Goal: Information Seeking & Learning: Compare options

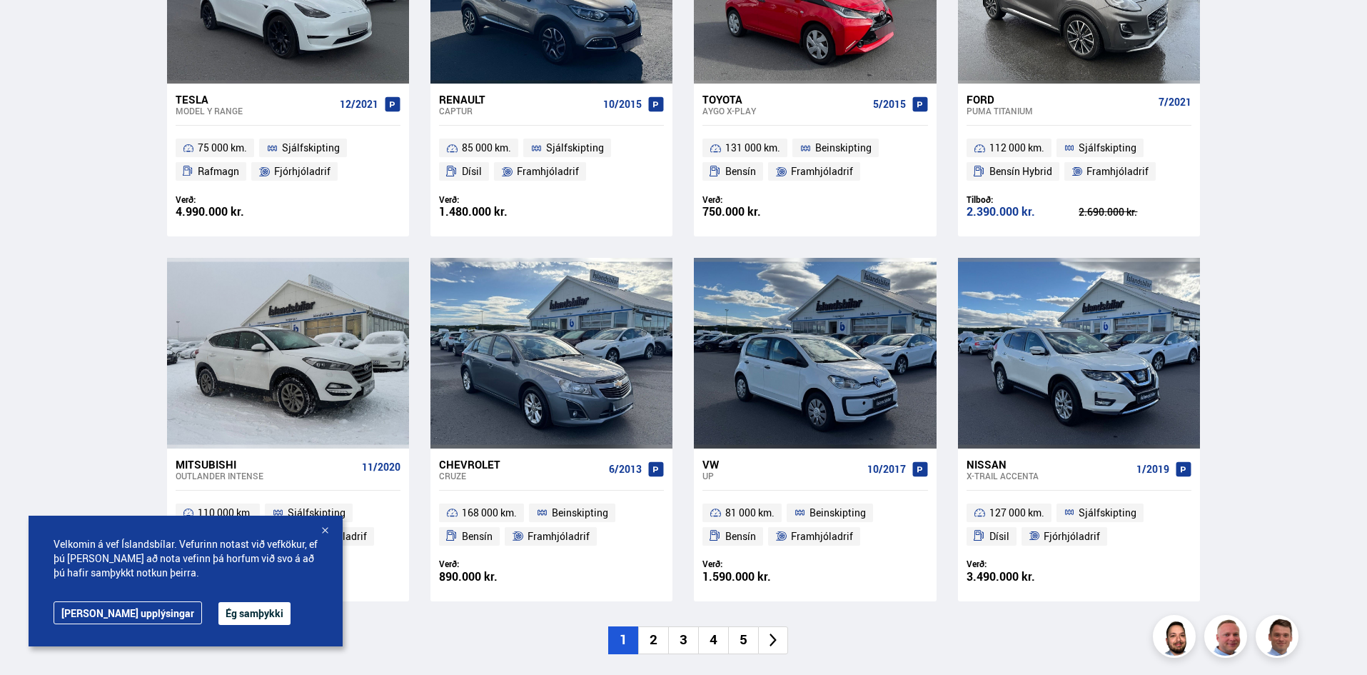
scroll to position [928, 0]
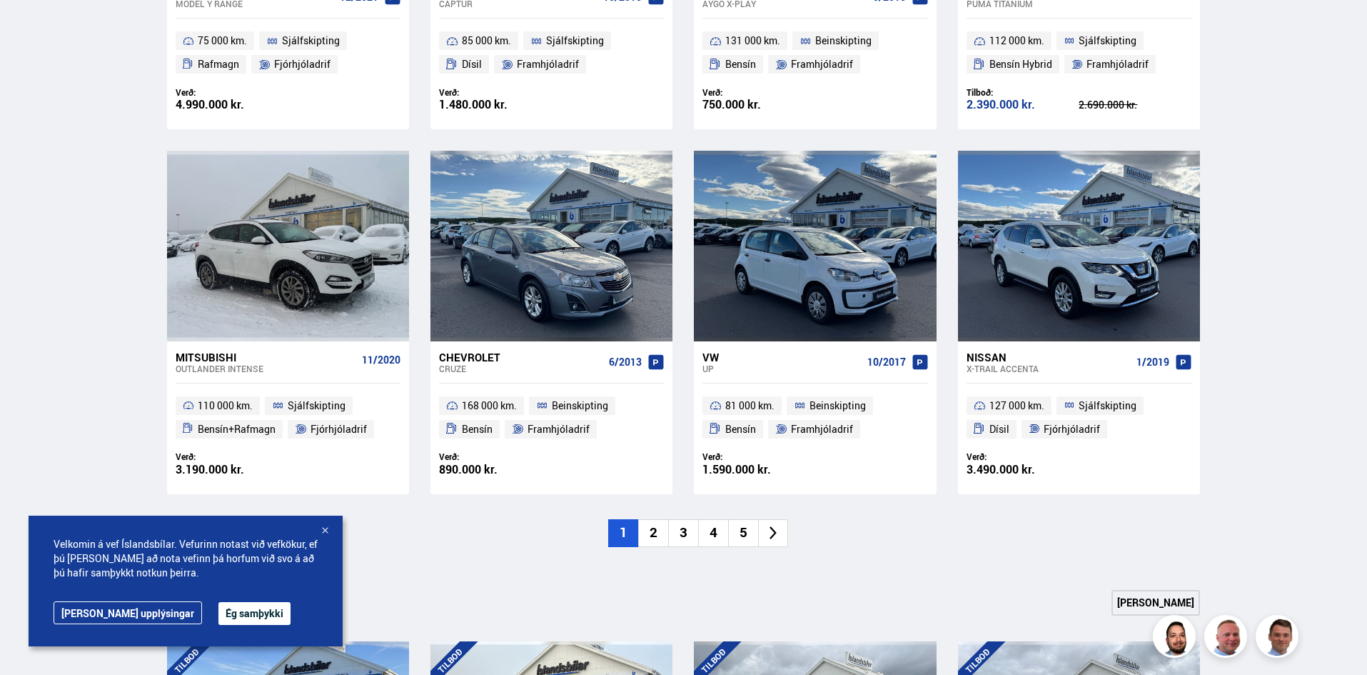
click at [655, 532] on li "2" at bounding box center [653, 533] width 30 height 28
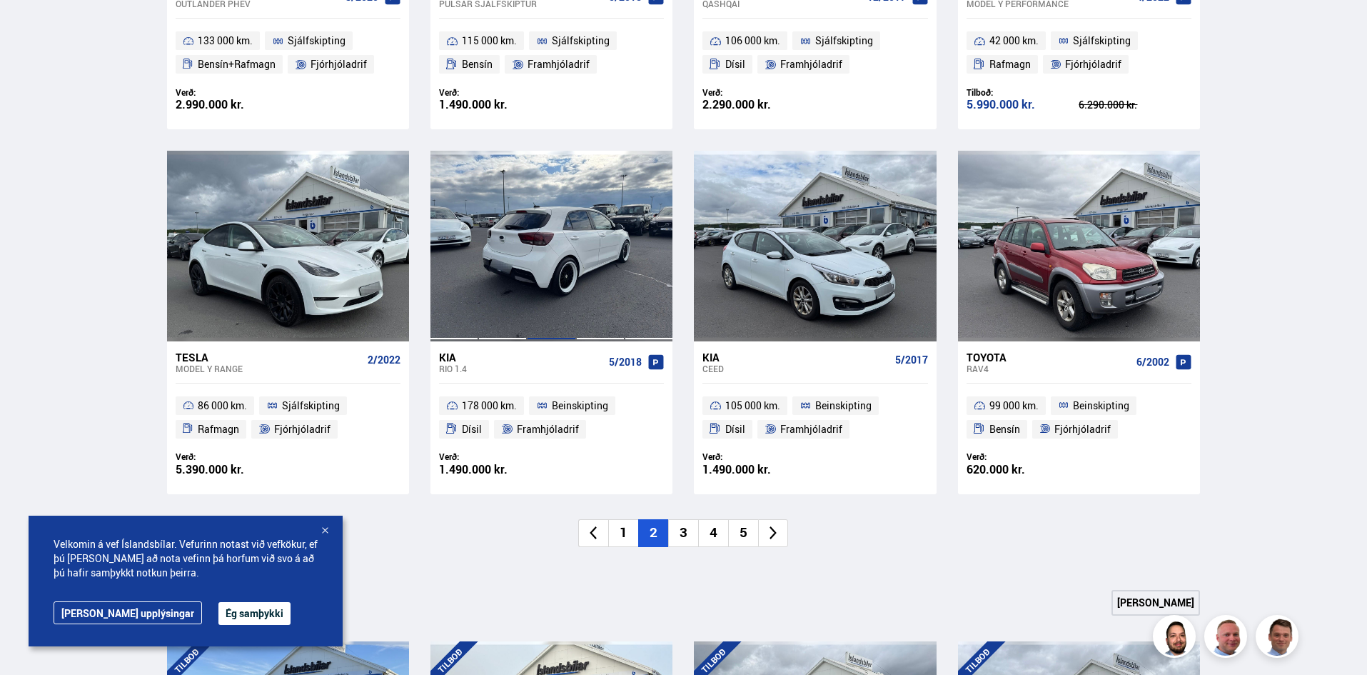
click at [527, 266] on div at bounding box center [551, 246] width 49 height 190
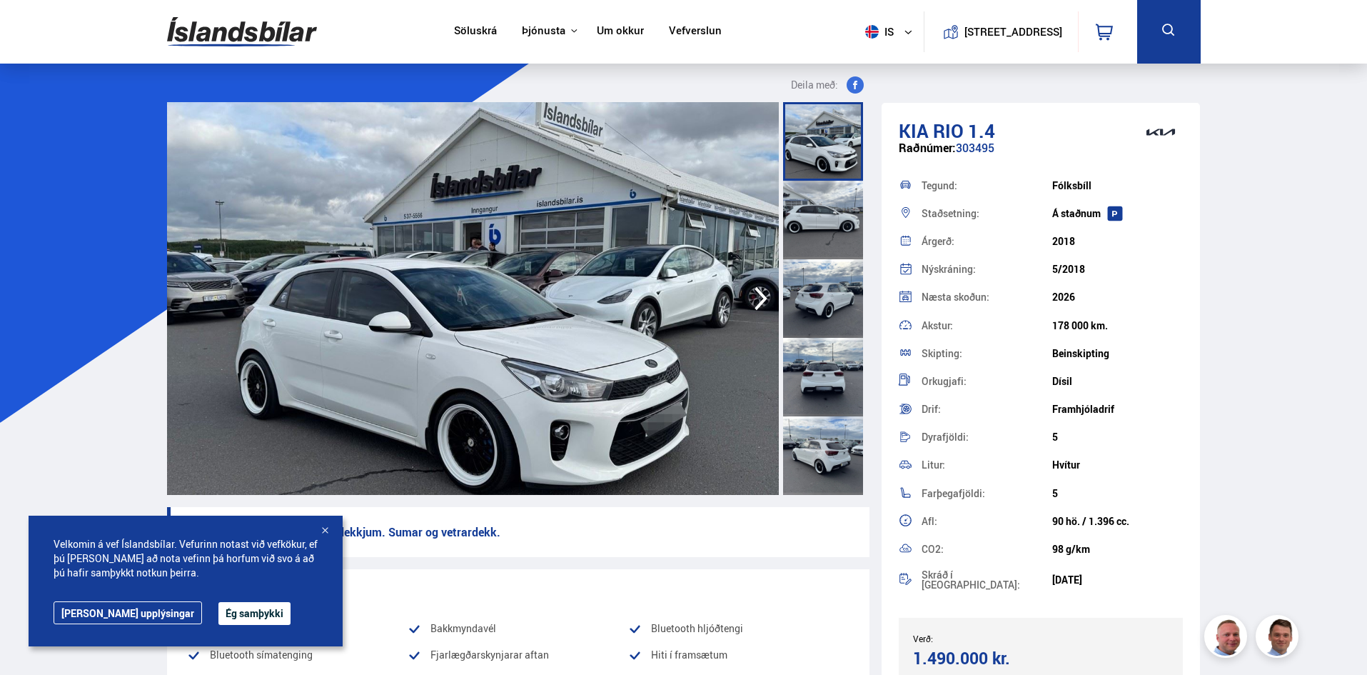
click at [573, 423] on img at bounding box center [473, 298] width 612 height 393
click at [655, 313] on img at bounding box center [473, 298] width 612 height 393
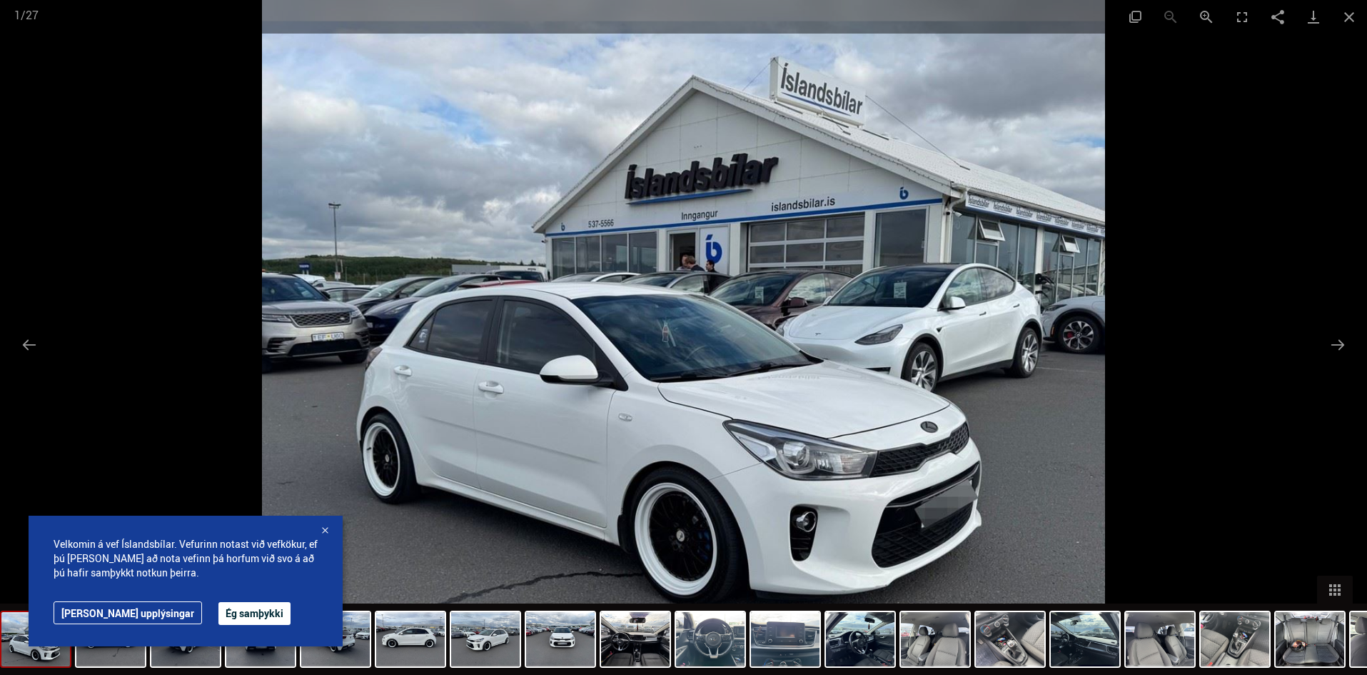
scroll to position [143, 0]
click at [1340, 351] on button "Next slide" at bounding box center [1338, 345] width 30 height 28
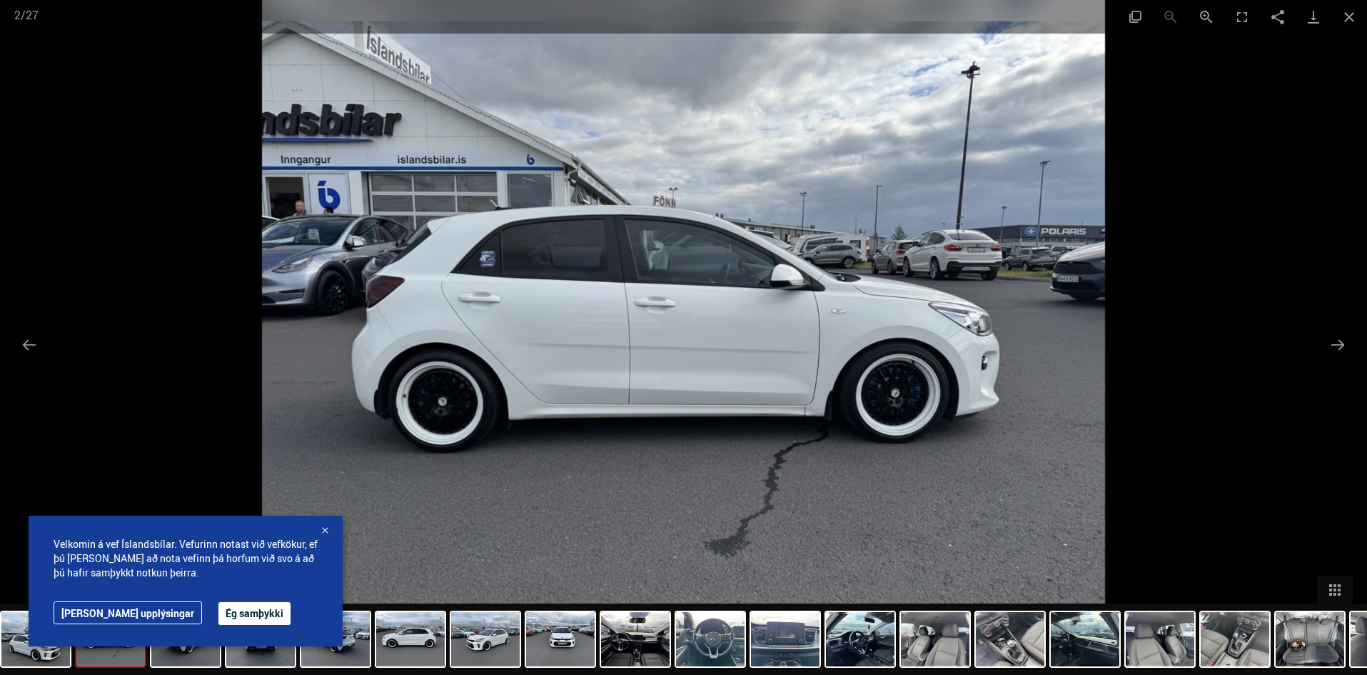
click at [319, 532] on div at bounding box center [325, 531] width 14 height 14
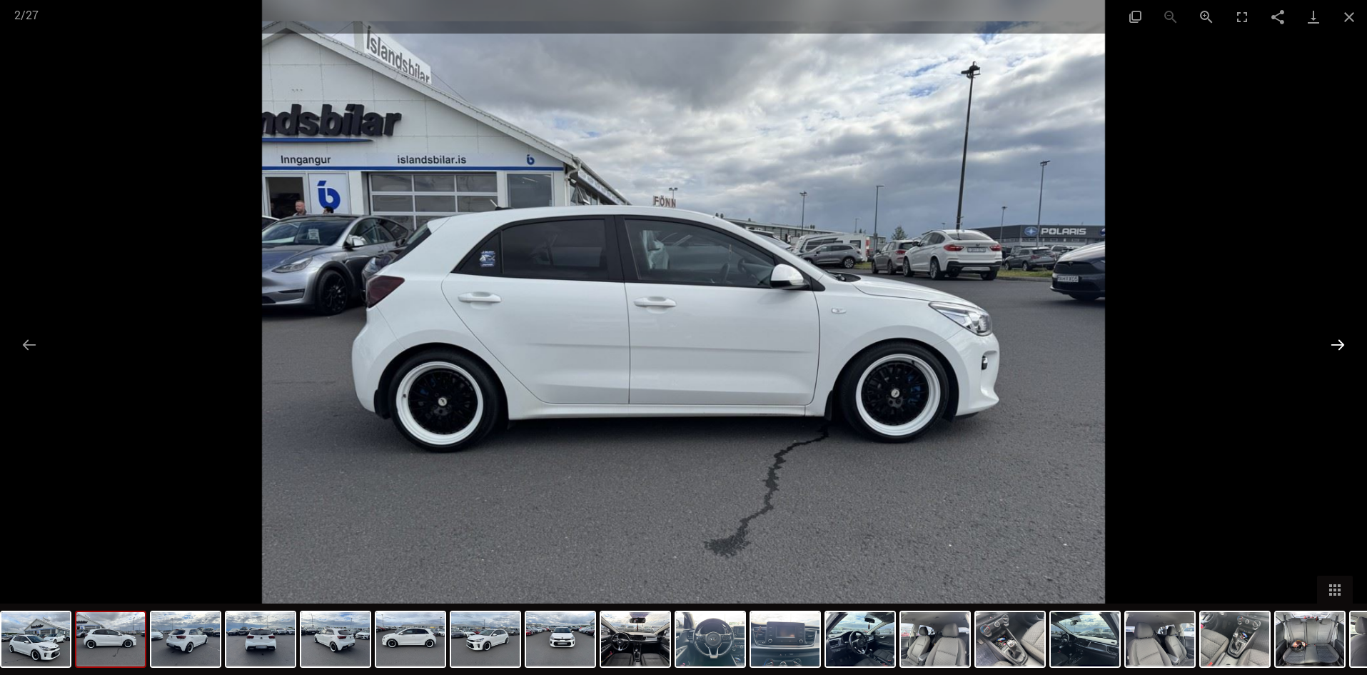
click at [1332, 346] on button "Next slide" at bounding box center [1338, 345] width 30 height 28
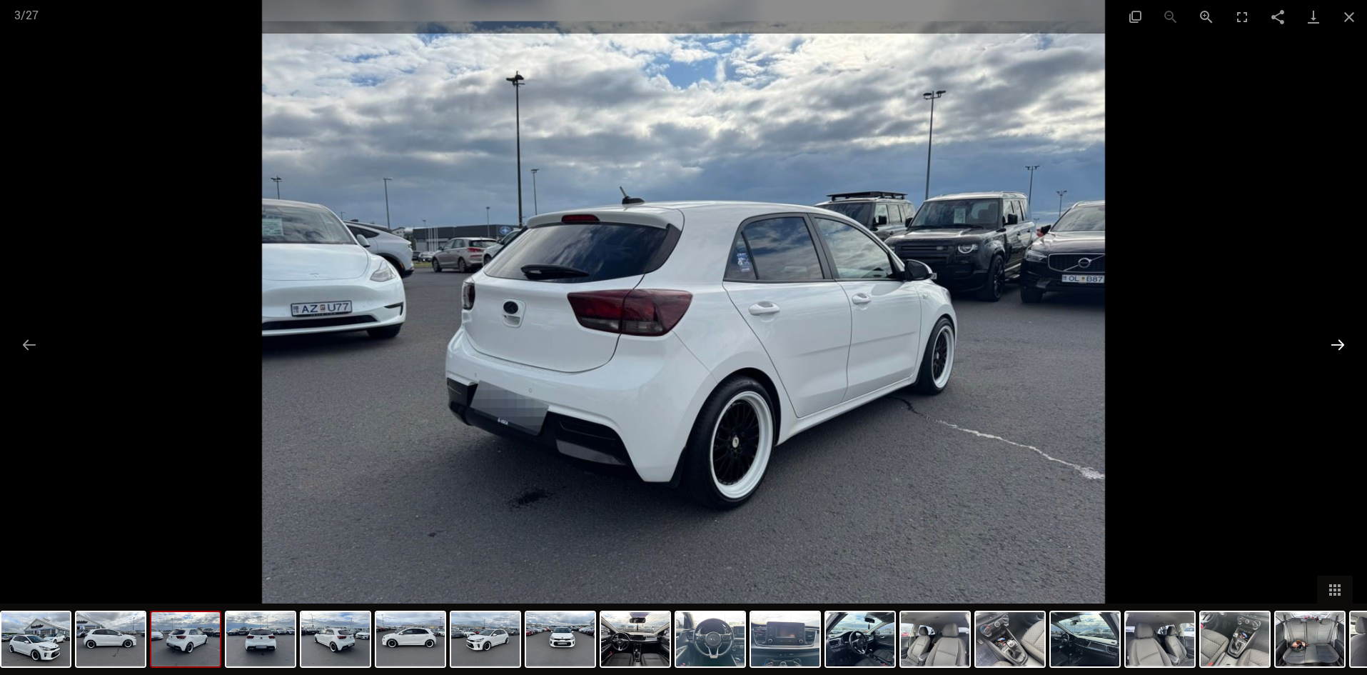
click at [1336, 347] on button "Next slide" at bounding box center [1338, 345] width 30 height 28
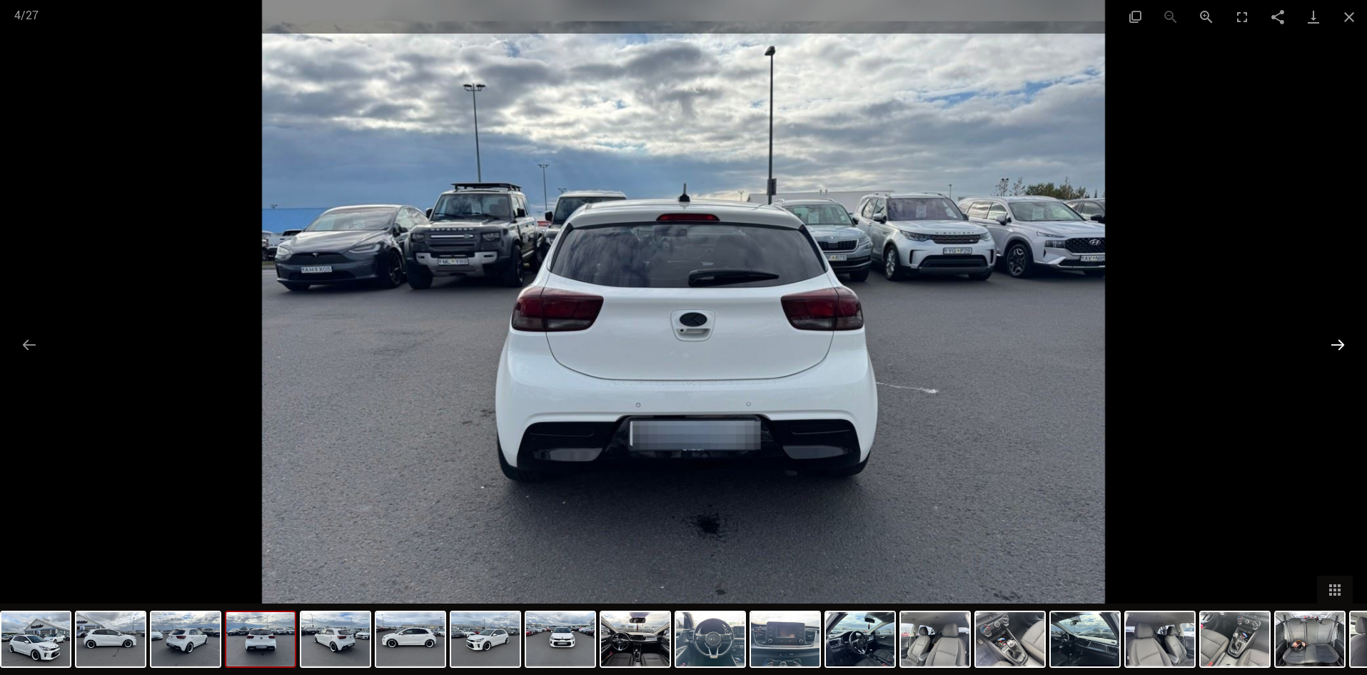
click at [1336, 347] on button "Next slide" at bounding box center [1338, 345] width 30 height 28
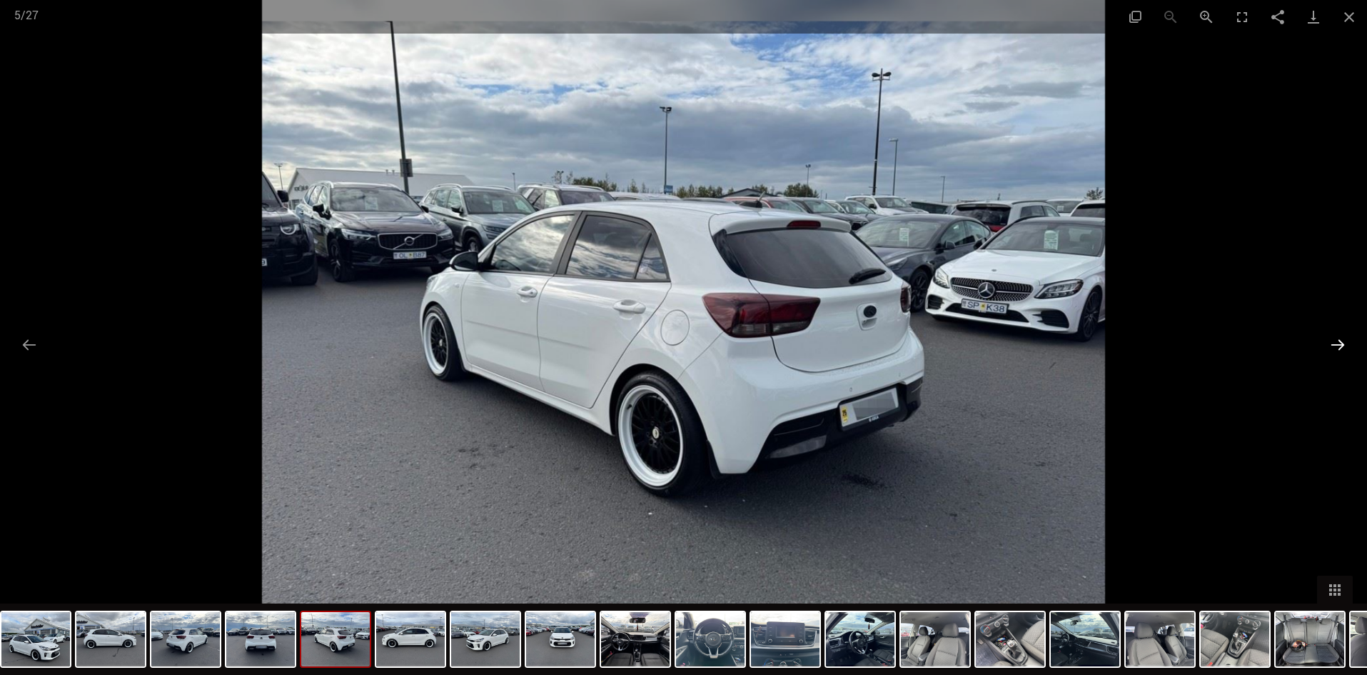
click at [1336, 347] on button "Next slide" at bounding box center [1338, 345] width 30 height 28
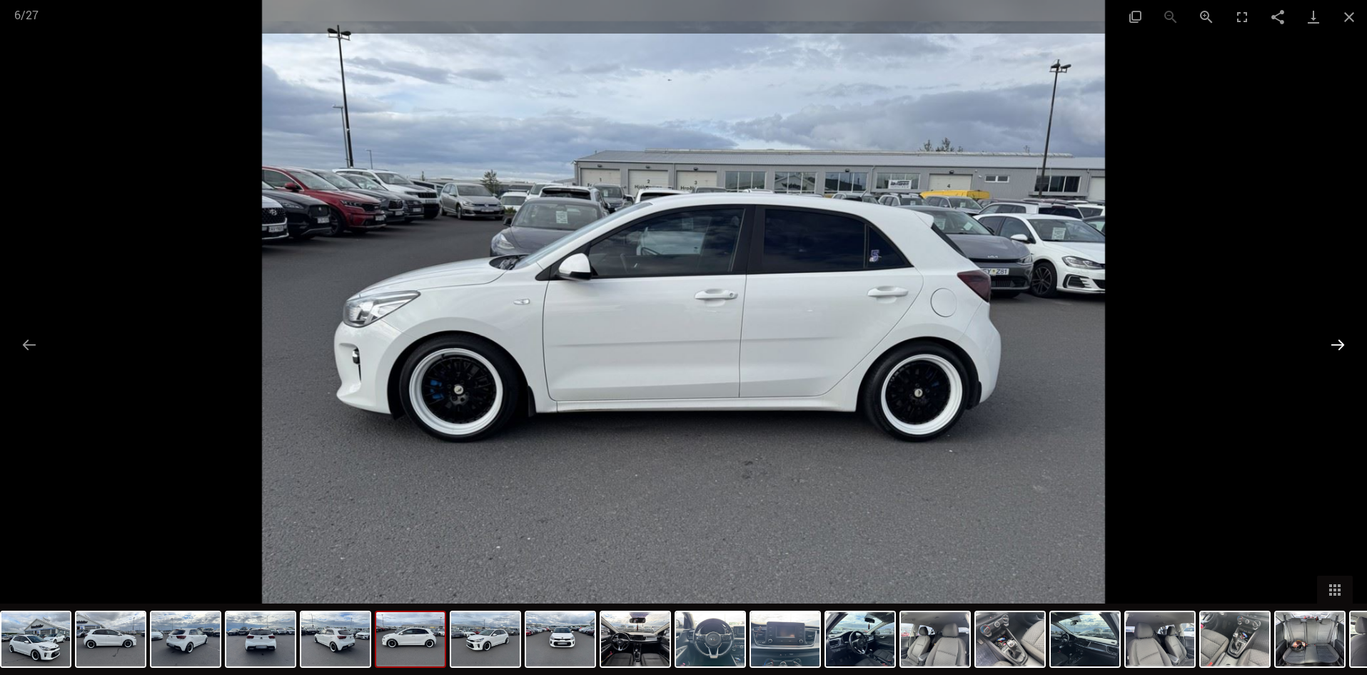
click at [1336, 347] on button "Next slide" at bounding box center [1338, 345] width 30 height 28
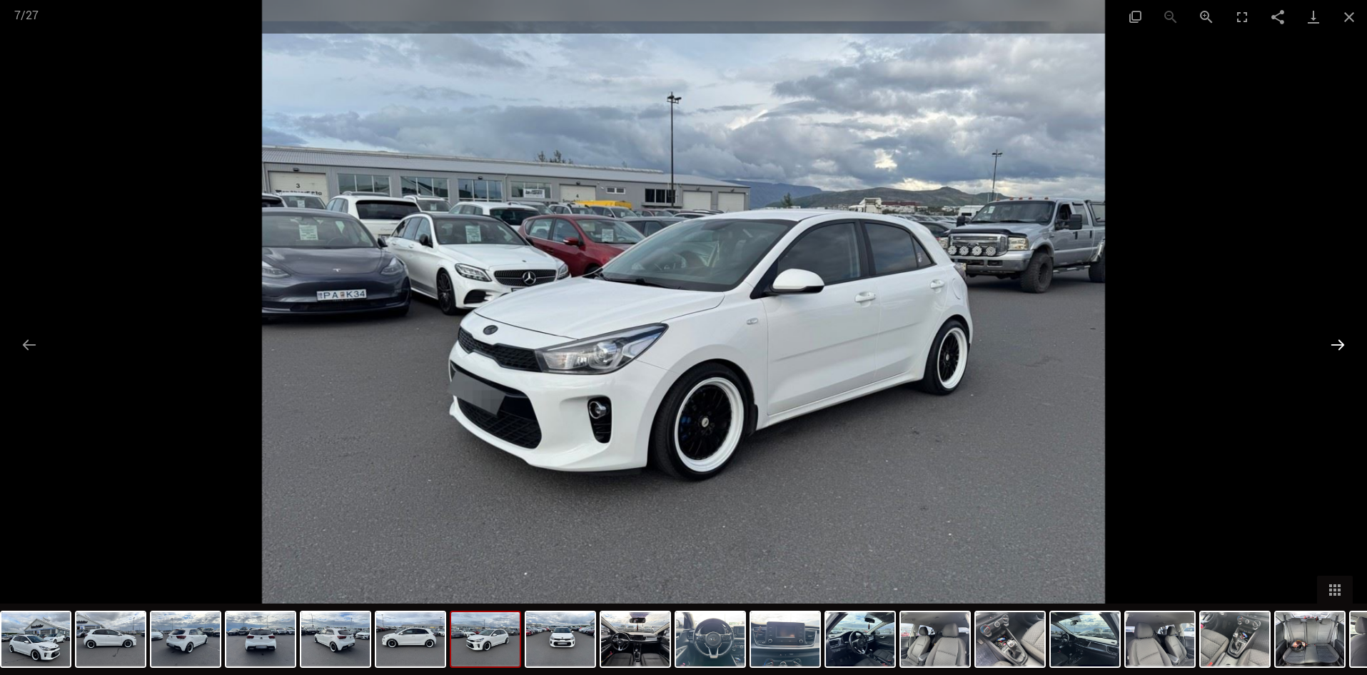
click at [1336, 347] on button "Next slide" at bounding box center [1338, 345] width 30 height 28
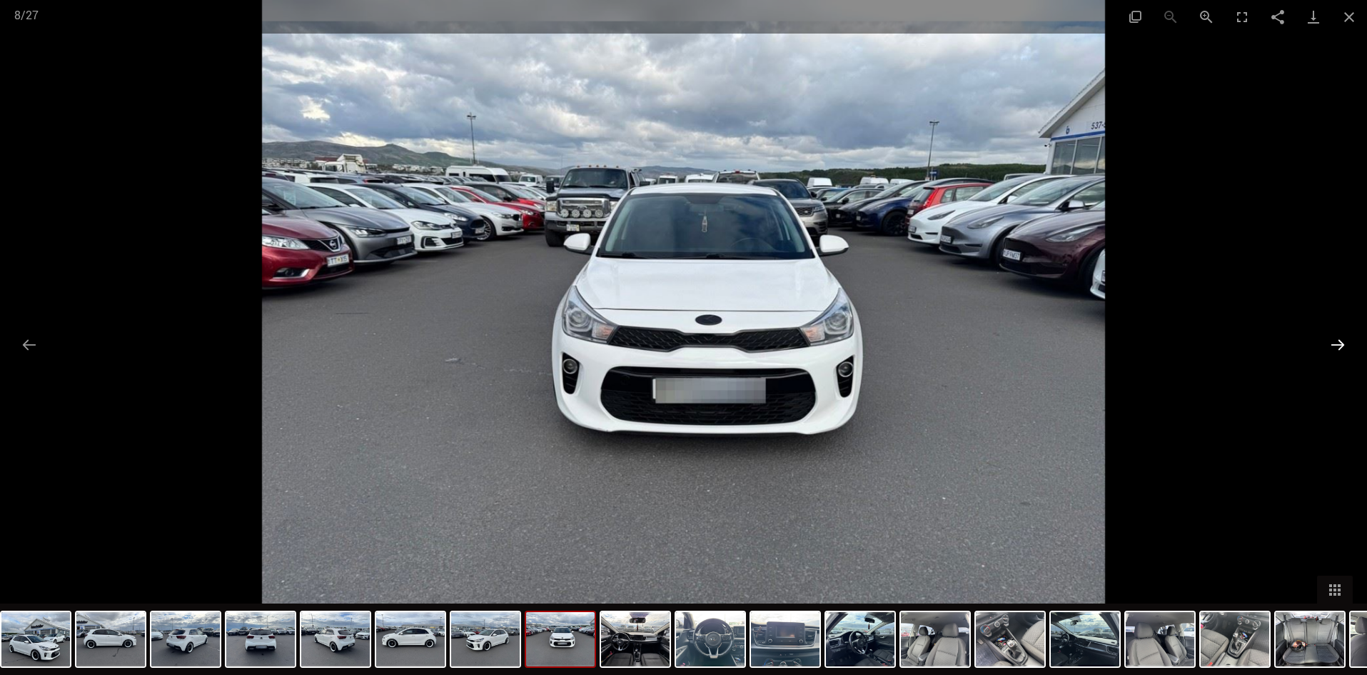
click at [1336, 347] on button "Next slide" at bounding box center [1338, 345] width 30 height 28
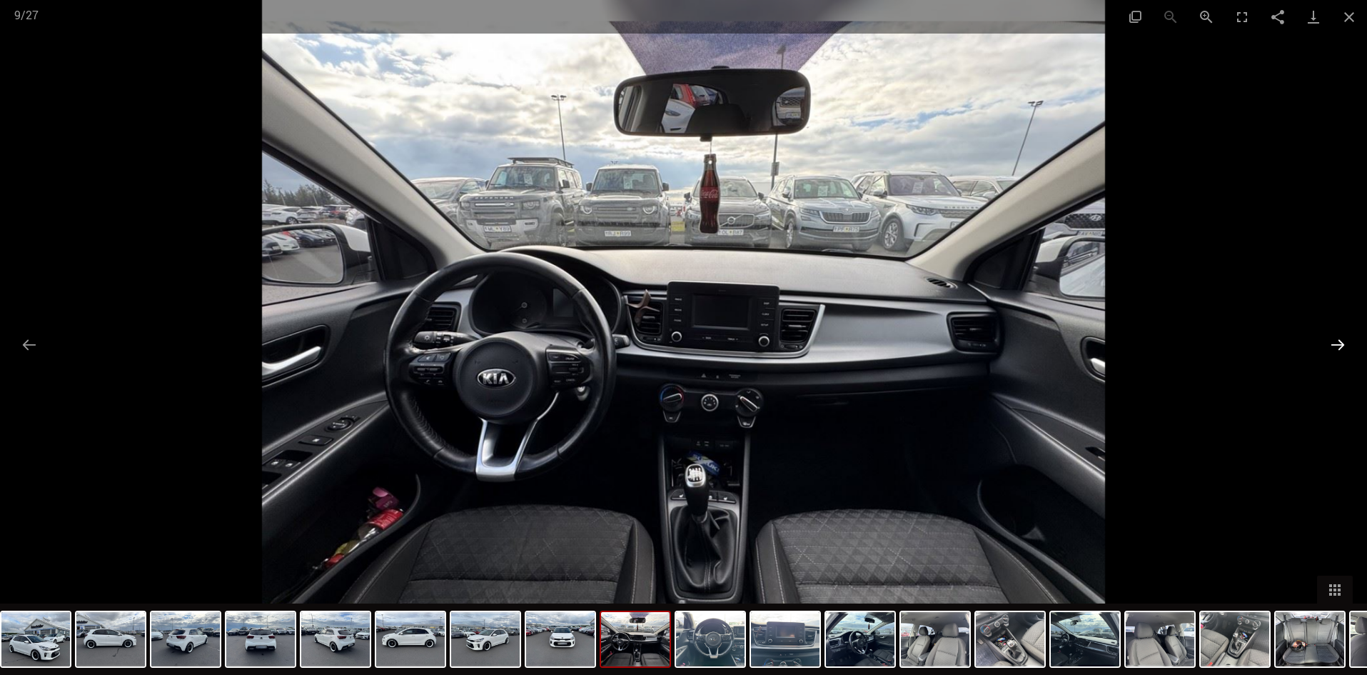
click at [1336, 347] on button "Next slide" at bounding box center [1338, 345] width 30 height 28
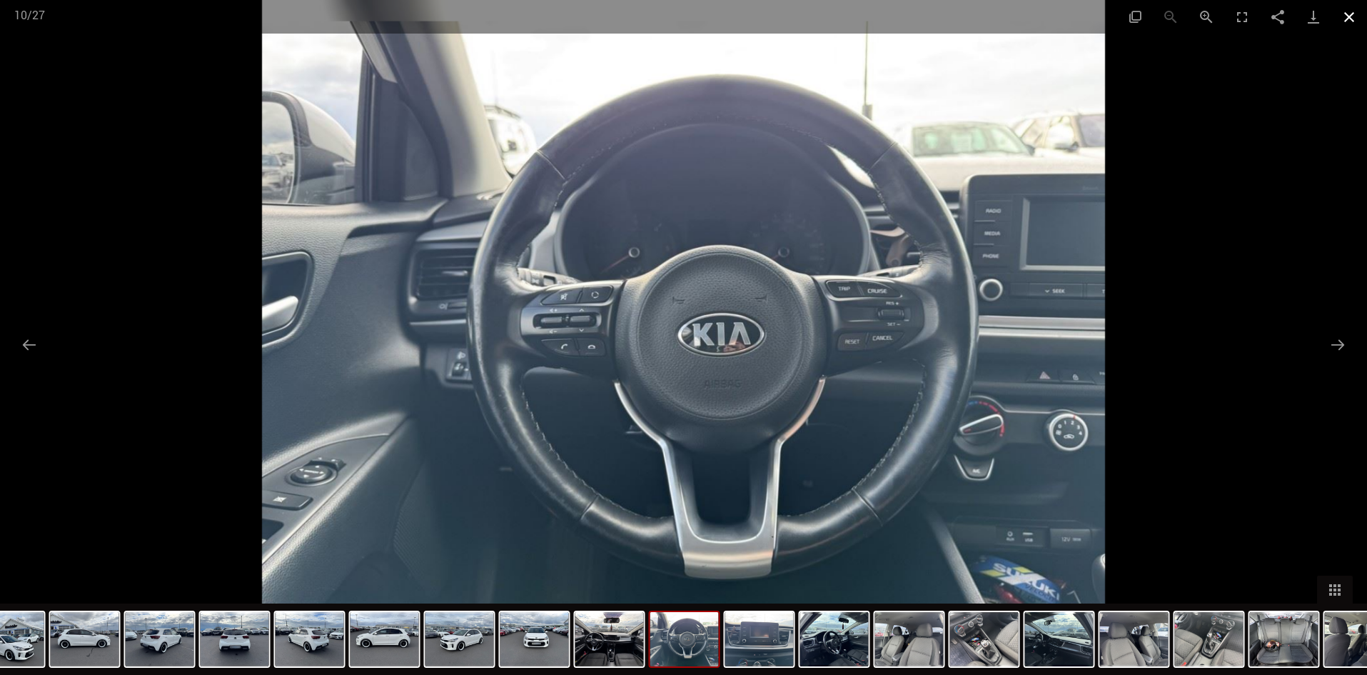
click at [1349, 21] on button "Close gallery" at bounding box center [1350, 17] width 36 height 34
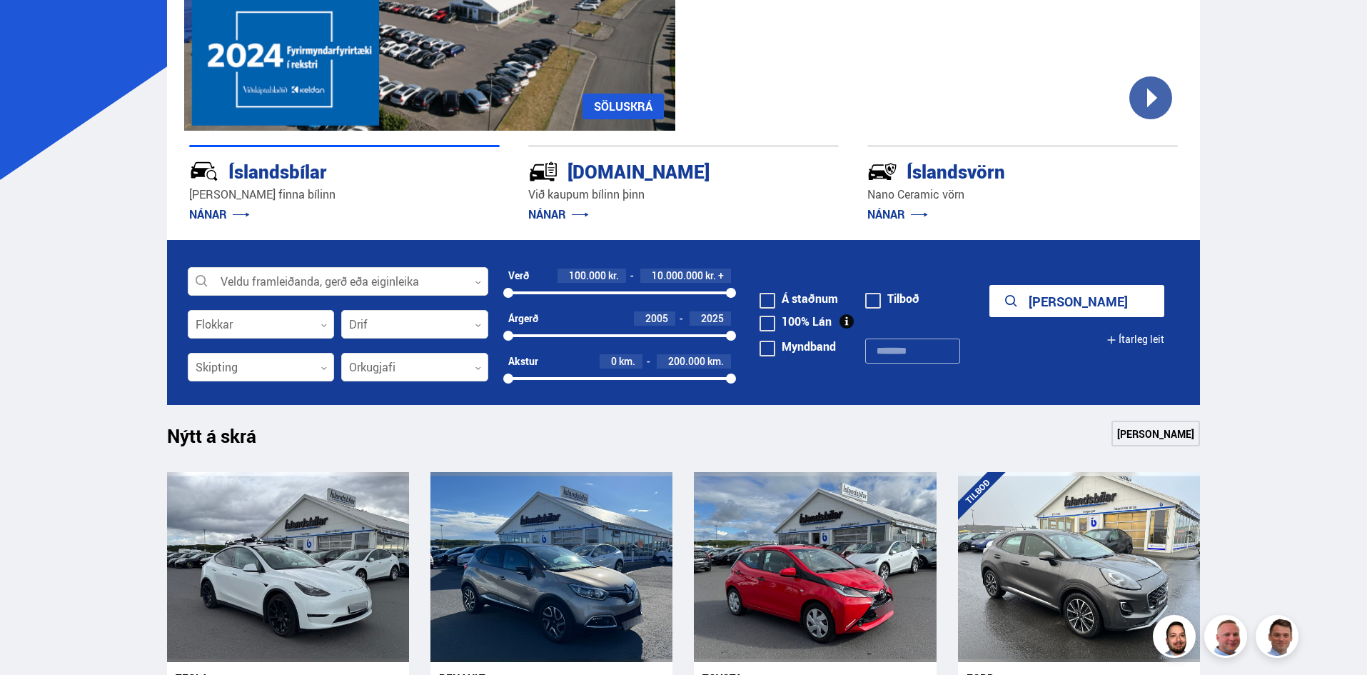
scroll to position [214, 0]
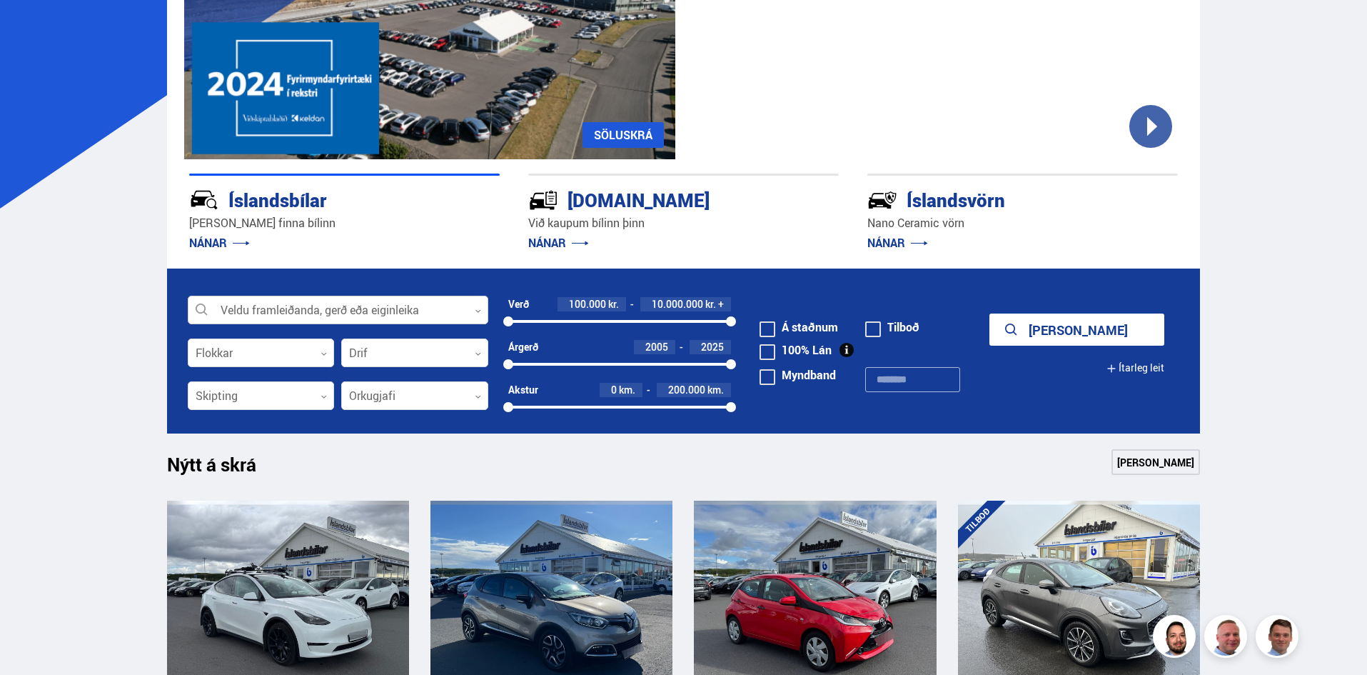
click at [293, 313] on div at bounding box center [338, 310] width 301 height 29
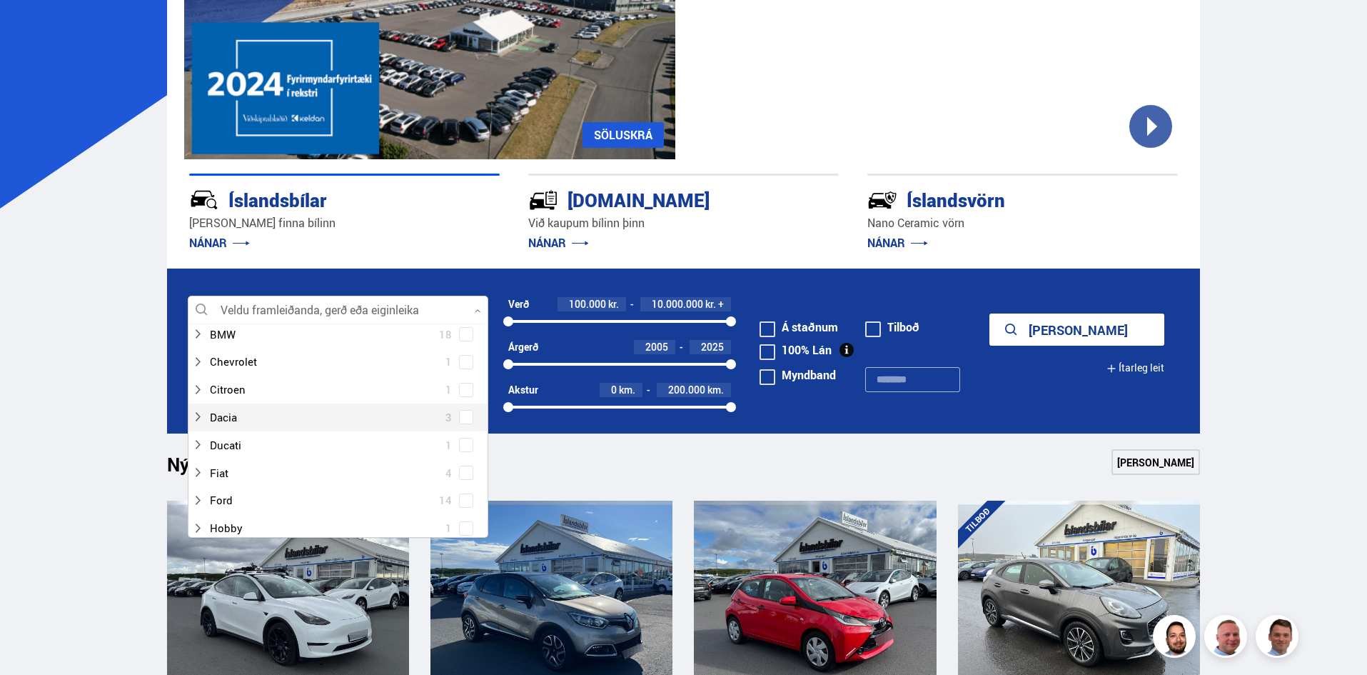
scroll to position [0, 0]
drag, startPoint x: 268, startPoint y: 354, endPoint x: 278, endPoint y: 366, distance: 15.3
click at [269, 354] on input at bounding box center [334, 361] width 277 height 30
type input "***"
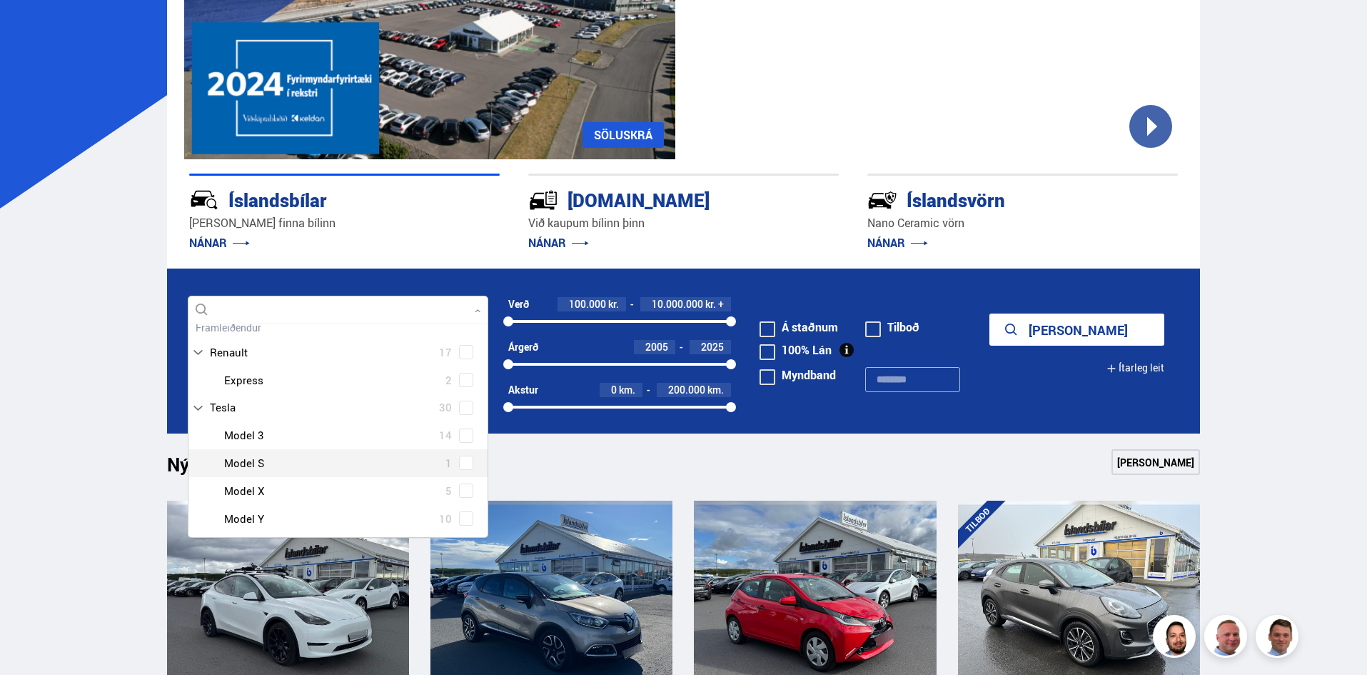
scroll to position [71, 0]
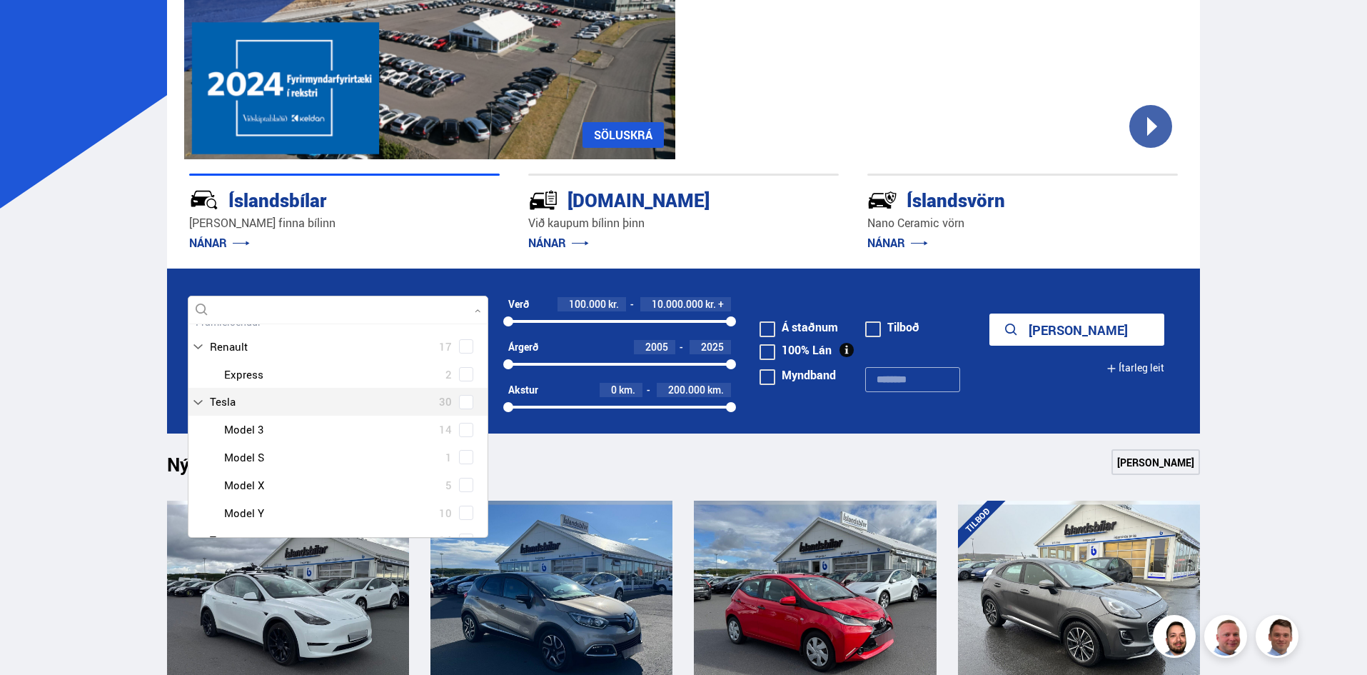
click at [243, 404] on div "Tesla 30 Tesla Model 3 14 Tesla Model S 1 Tesla Model X 5 Tesla Model Y 10" at bounding box center [338, 457] width 299 height 139
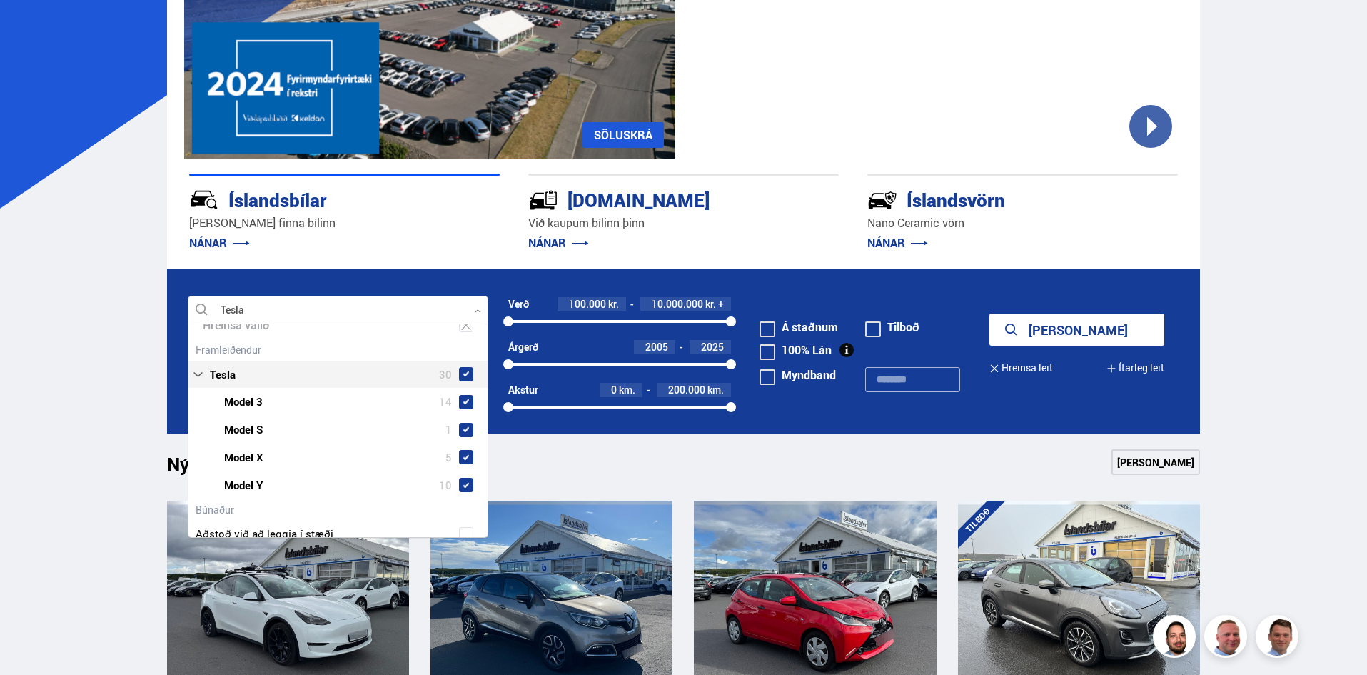
scroll to position [23, 0]
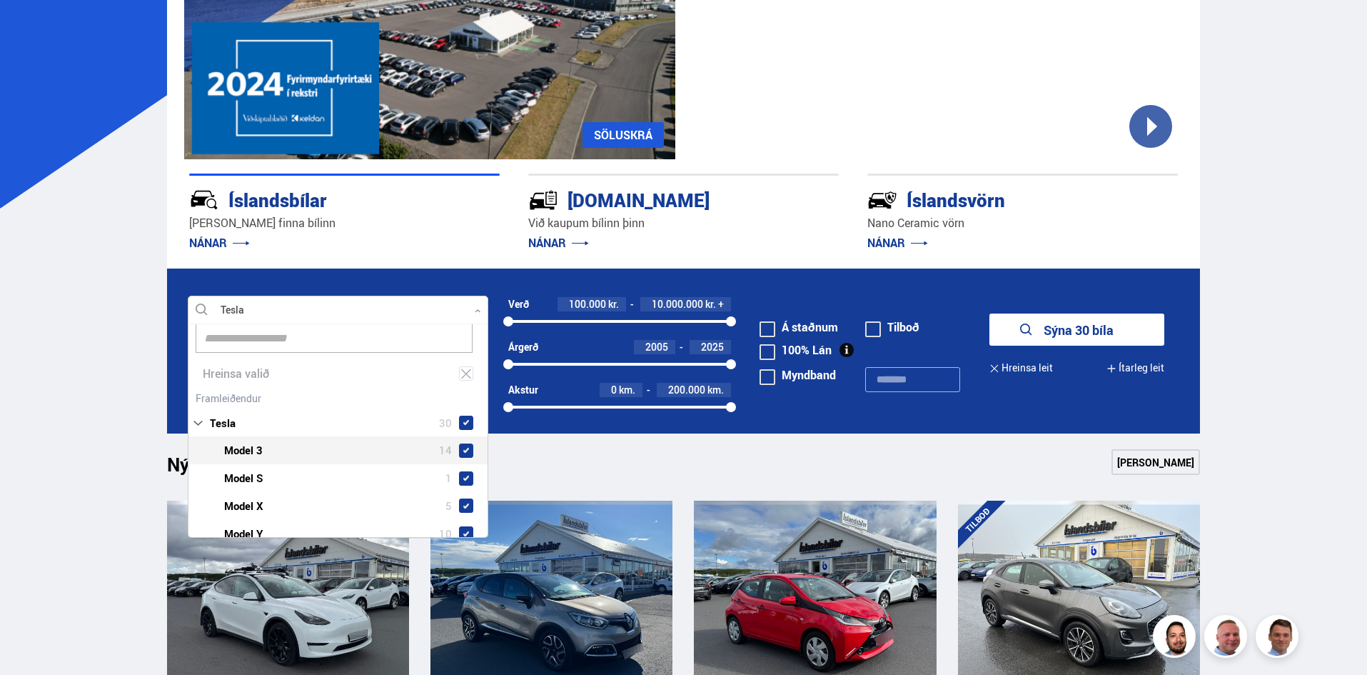
click at [1102, 326] on button "Sýna 30 bíla" at bounding box center [1077, 329] width 175 height 32
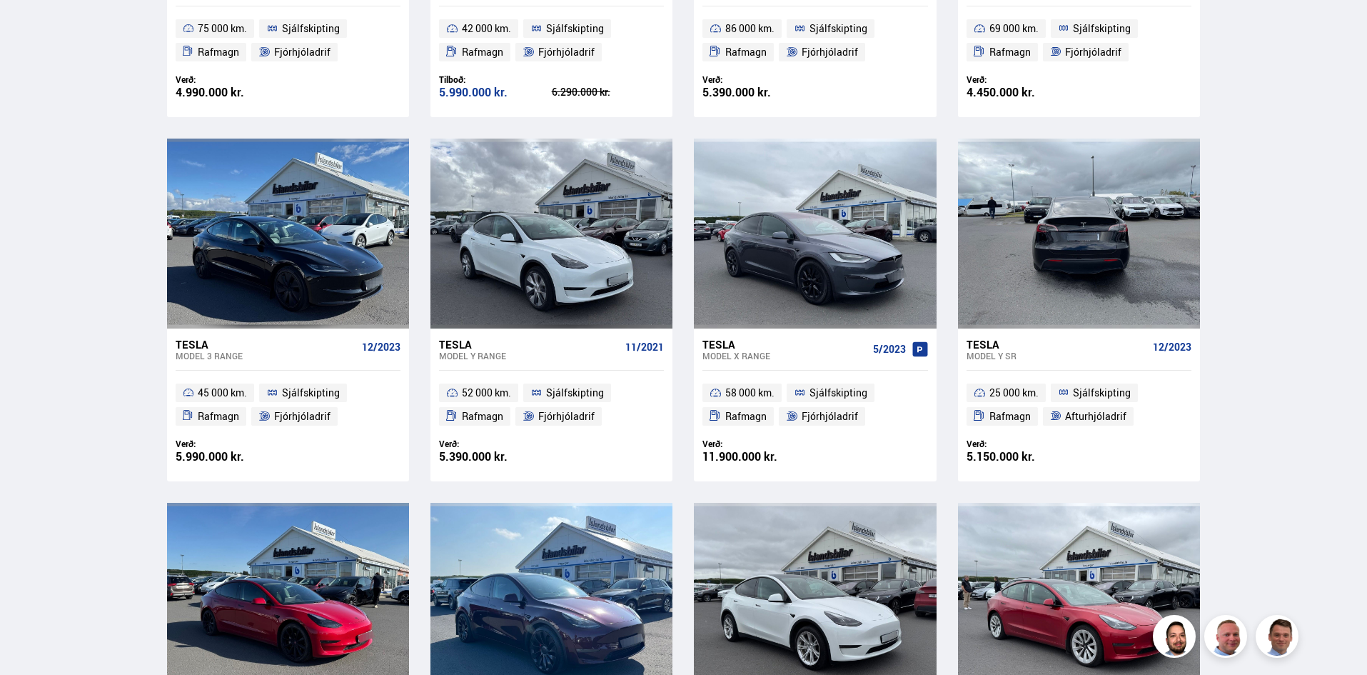
scroll to position [571, 0]
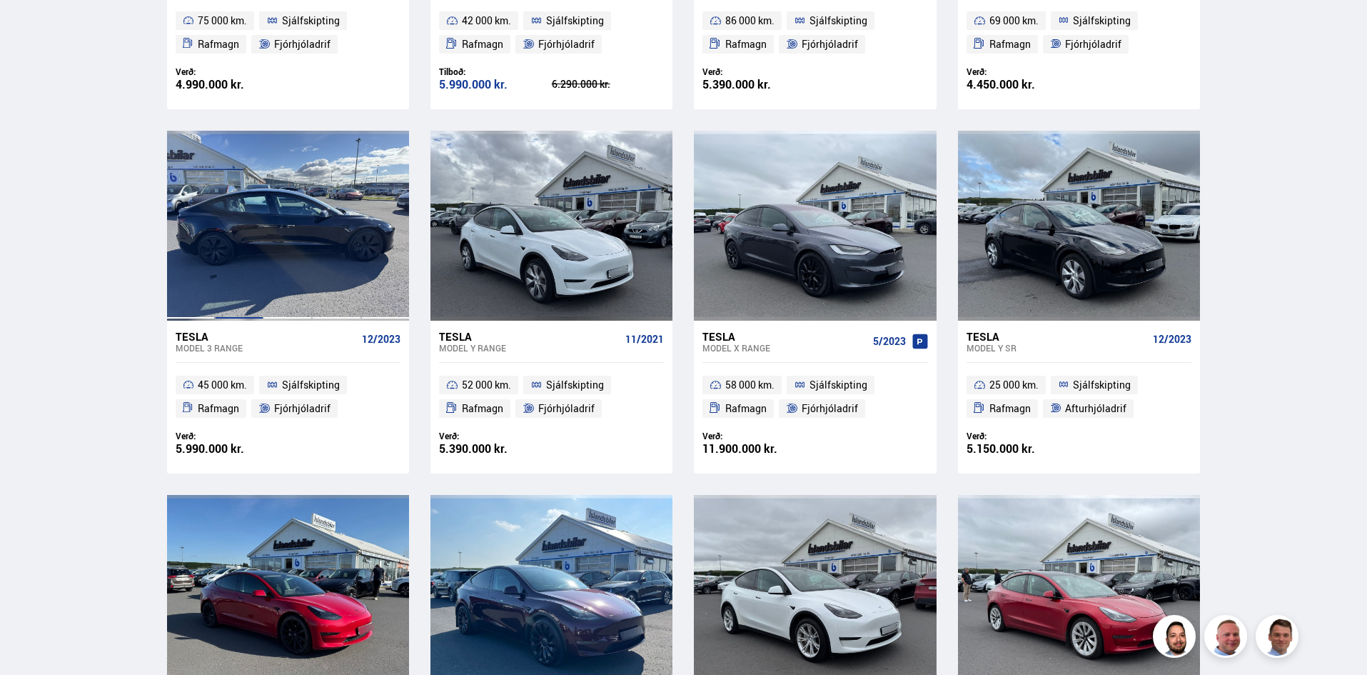
click at [252, 239] on div at bounding box center [239, 226] width 49 height 190
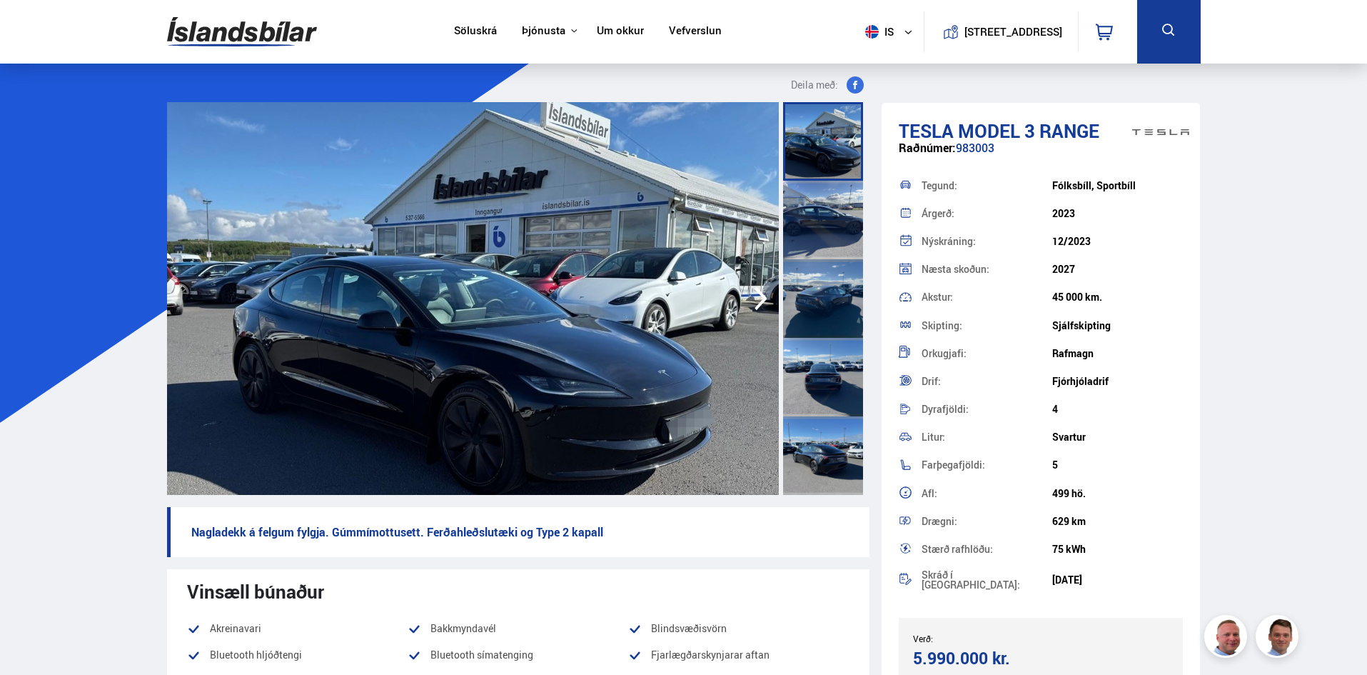
click at [471, 340] on img at bounding box center [473, 298] width 612 height 393
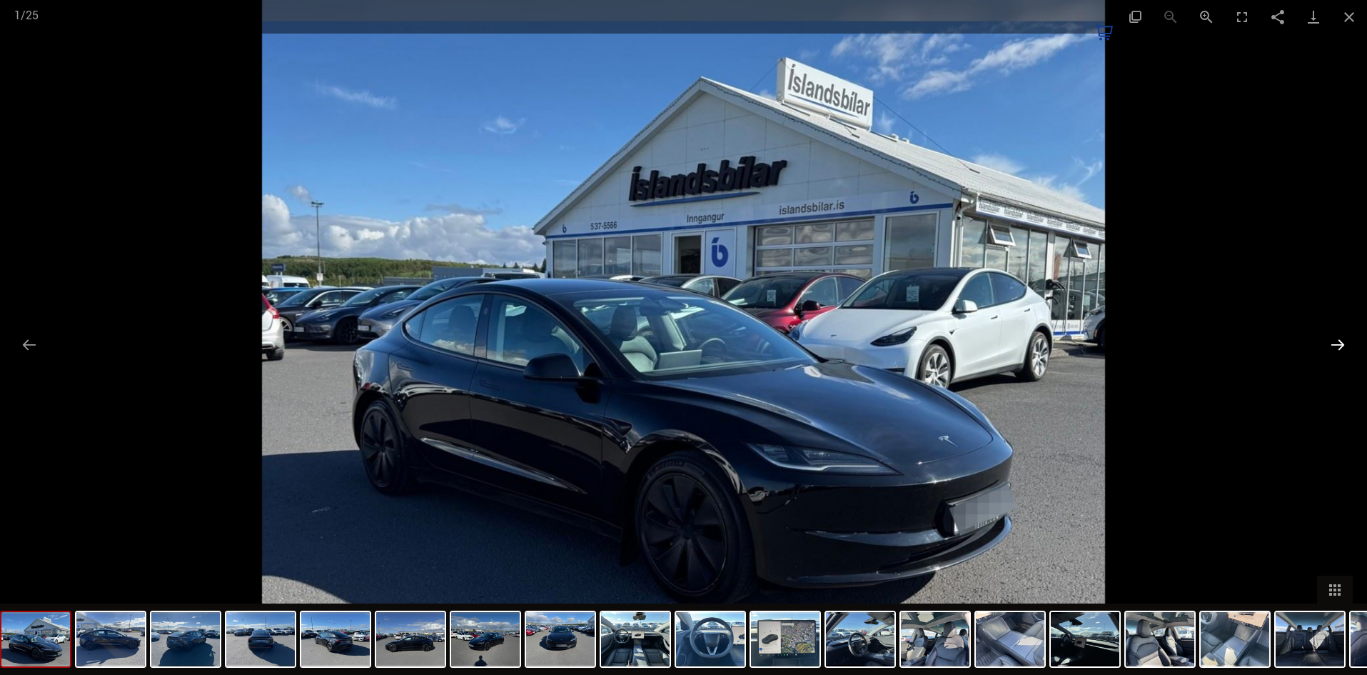
click at [1341, 347] on button "Next slide" at bounding box center [1338, 345] width 30 height 28
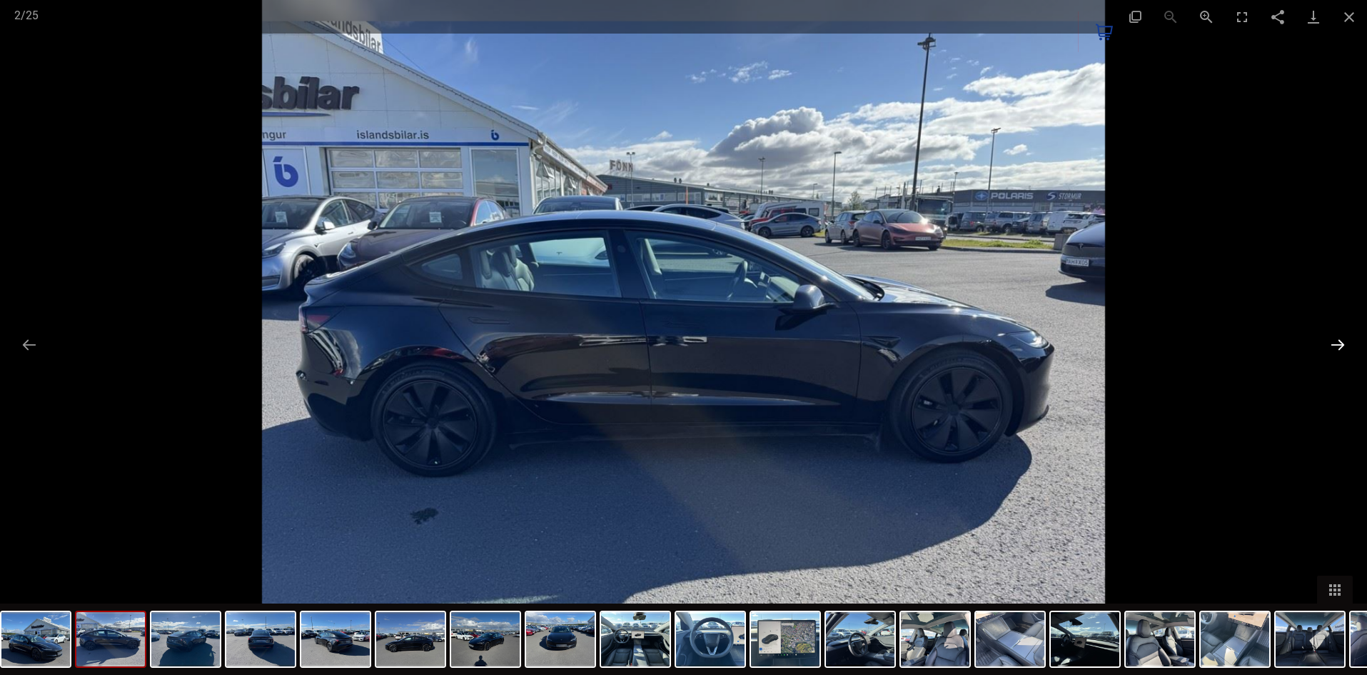
click at [1340, 342] on button "Next slide" at bounding box center [1338, 345] width 30 height 28
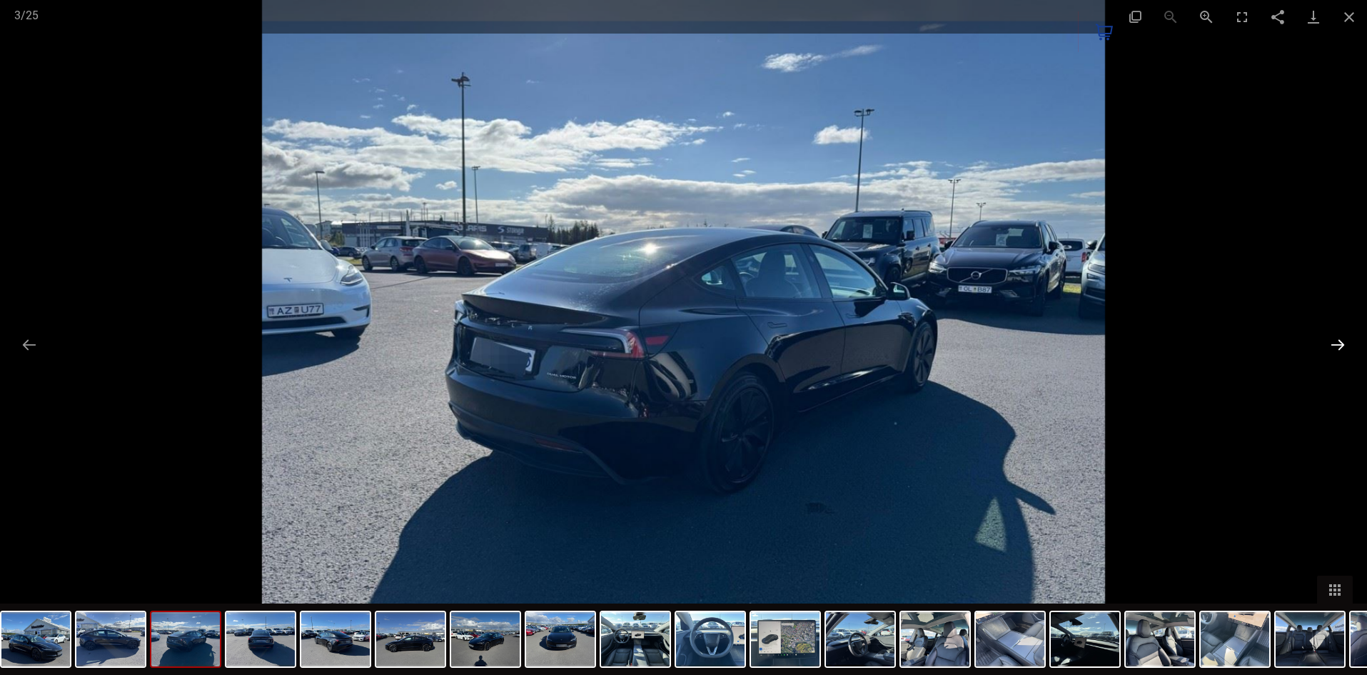
click at [1340, 342] on button "Next slide" at bounding box center [1338, 345] width 30 height 28
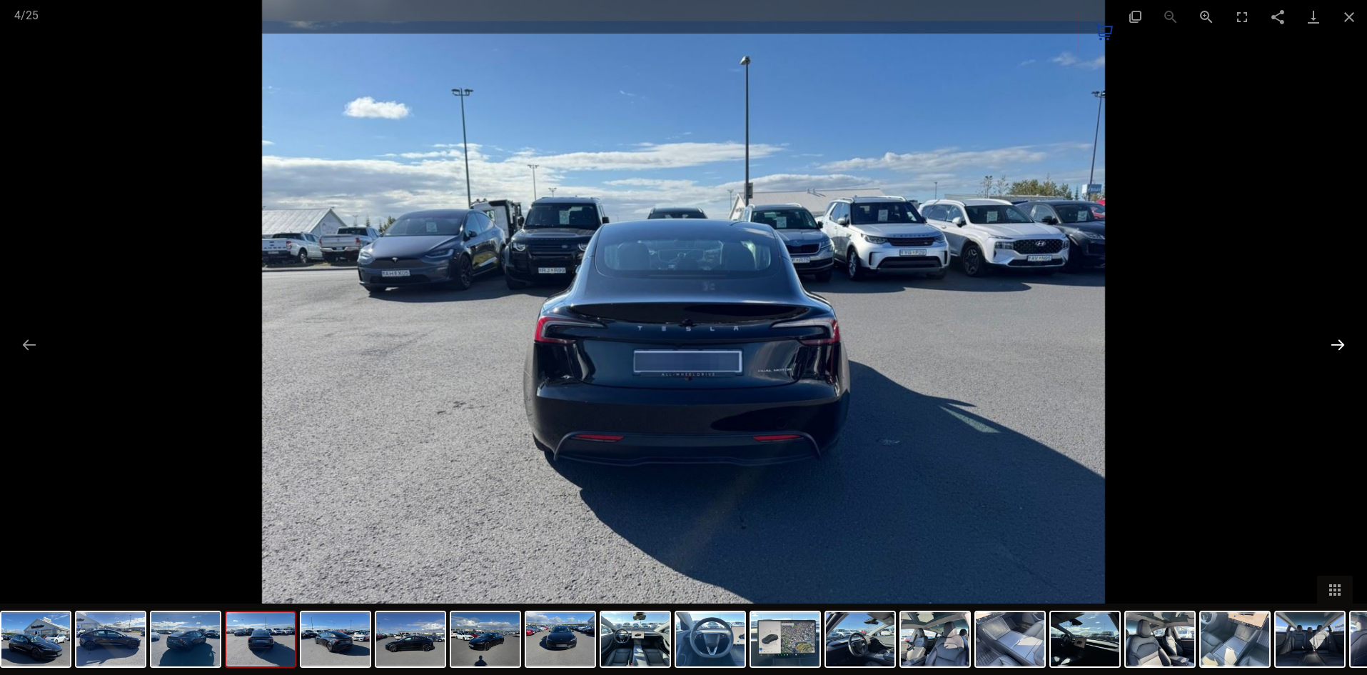
click at [1340, 342] on button "Next slide" at bounding box center [1338, 345] width 30 height 28
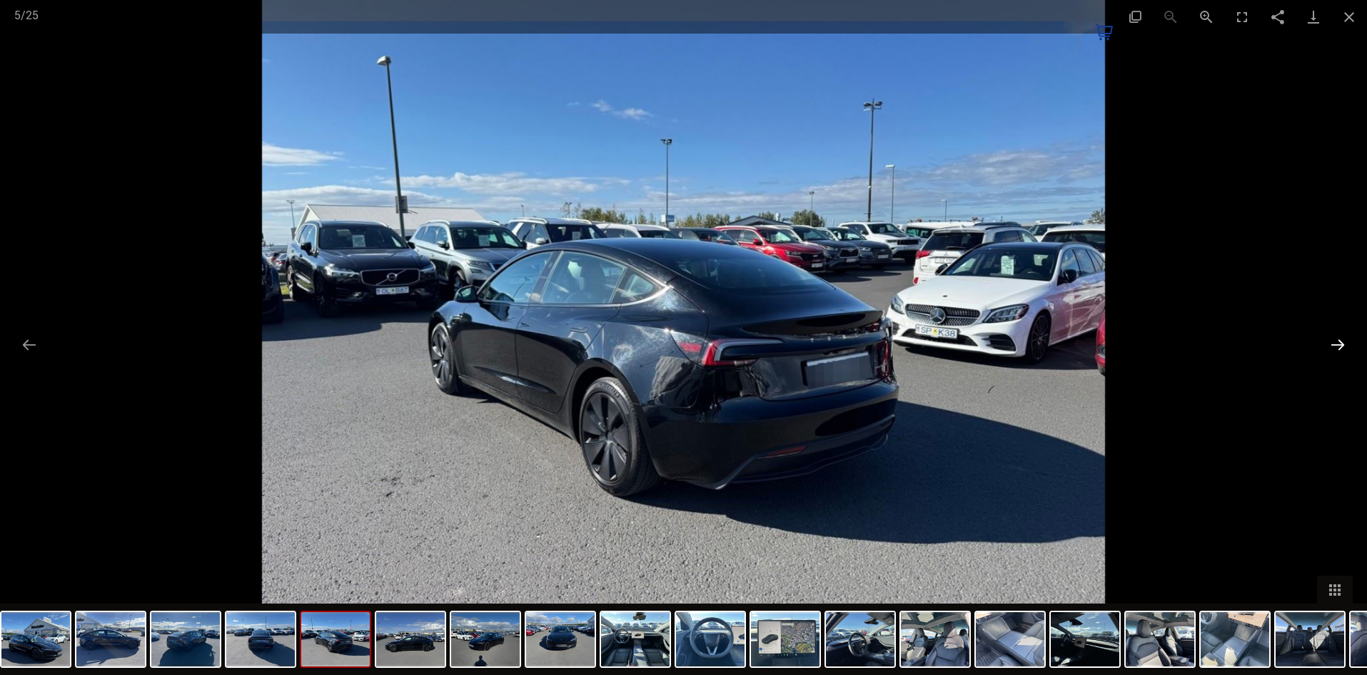
click at [1340, 342] on button "Next slide" at bounding box center [1338, 345] width 30 height 28
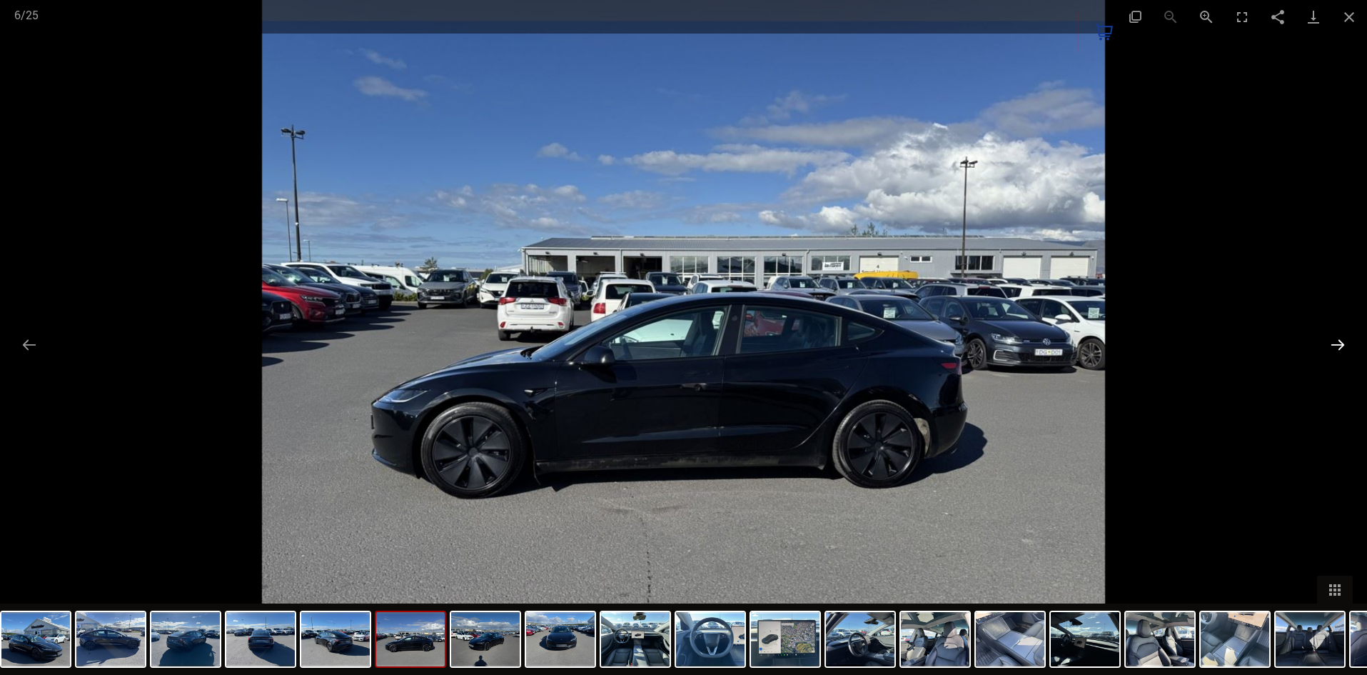
click at [1340, 342] on button "Next slide" at bounding box center [1338, 345] width 30 height 28
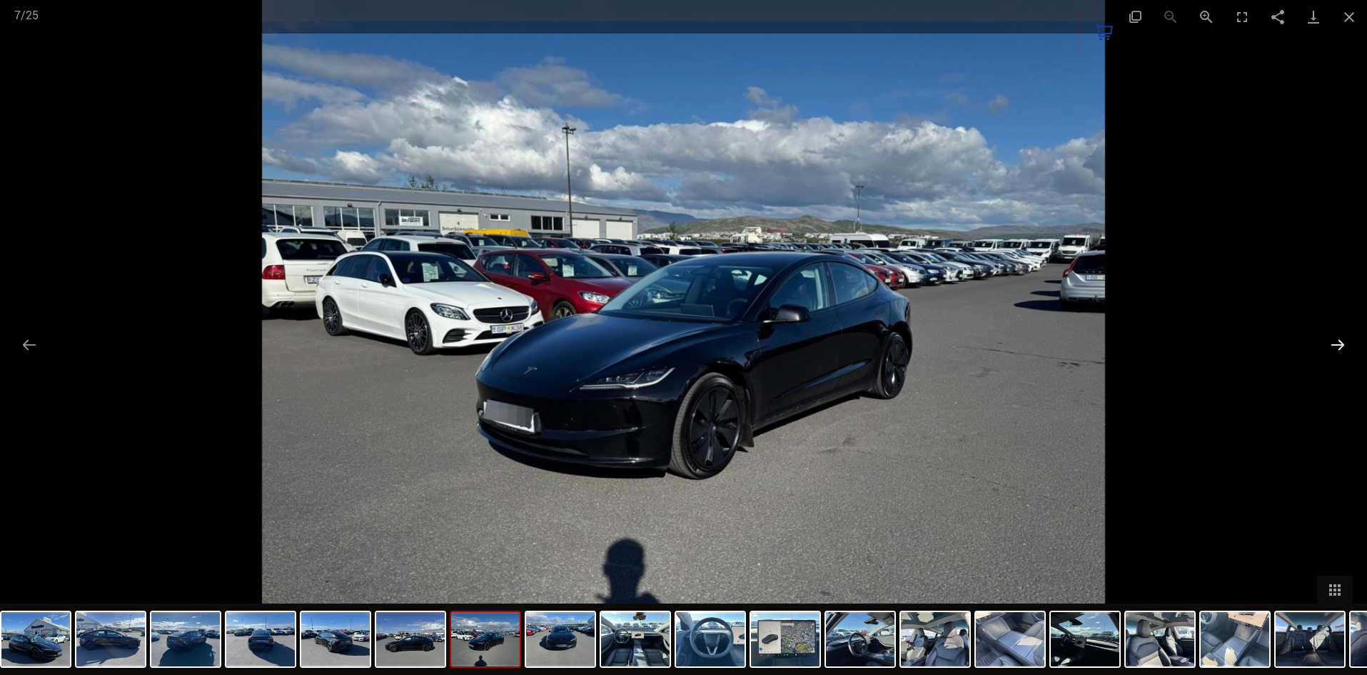
click at [1340, 342] on button "Next slide" at bounding box center [1338, 345] width 30 height 28
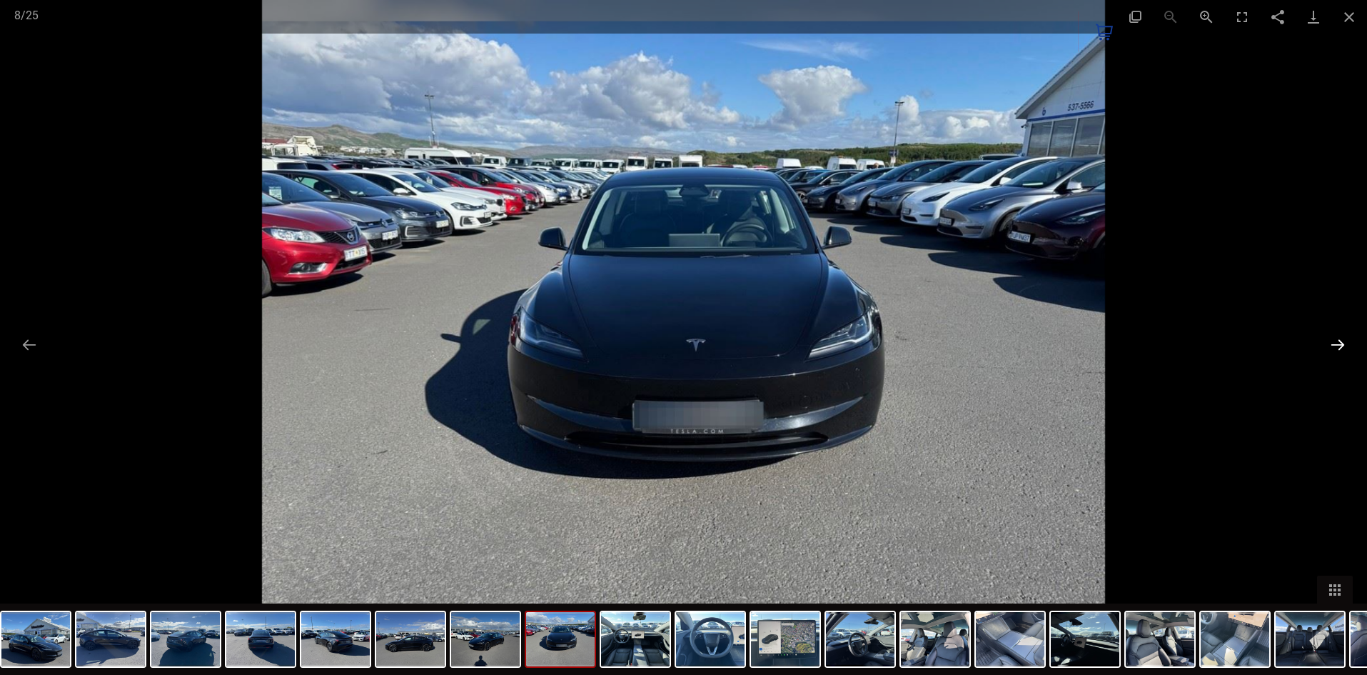
click at [1340, 342] on button "Next slide" at bounding box center [1338, 345] width 30 height 28
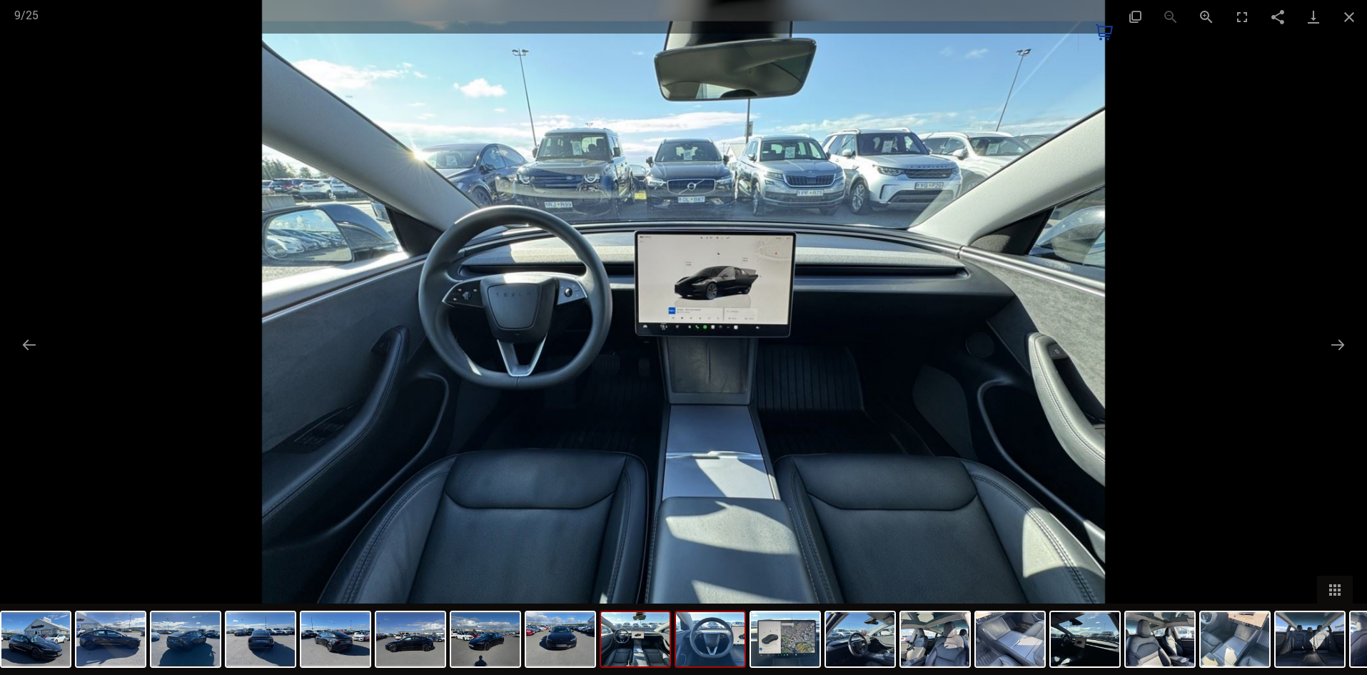
click at [697, 654] on img at bounding box center [710, 639] width 69 height 54
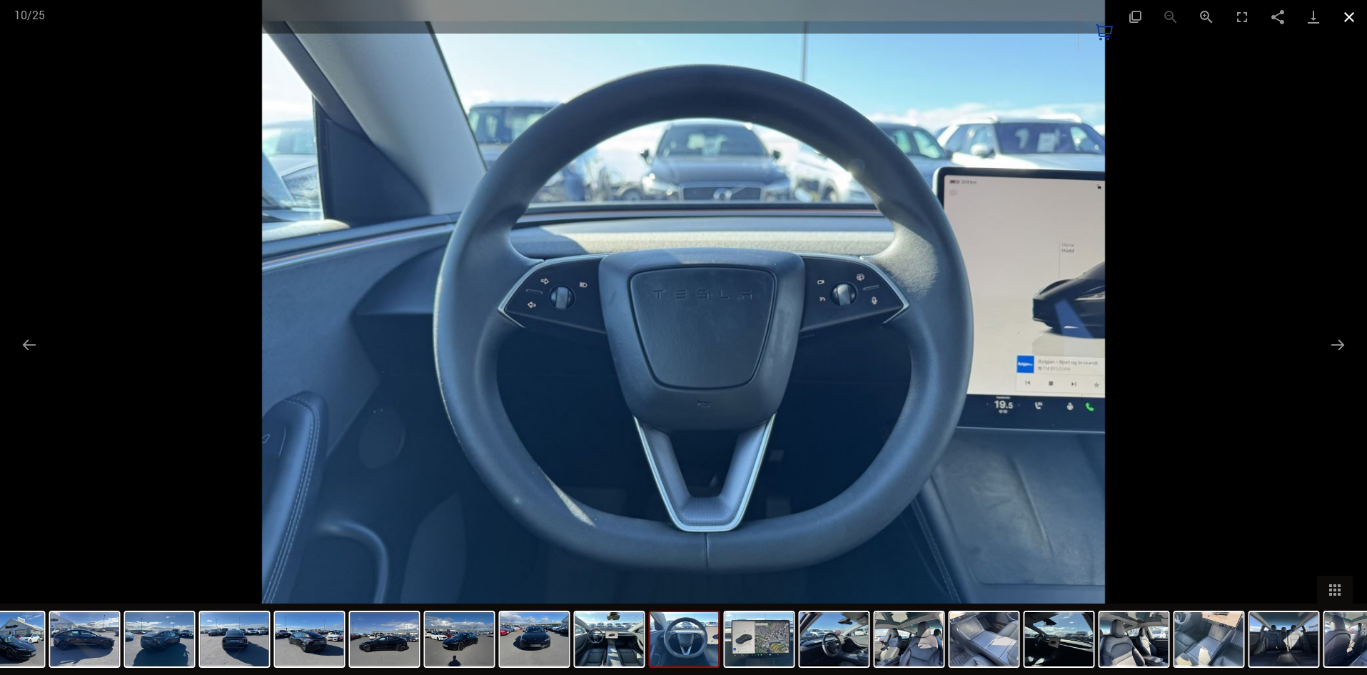
click at [1357, 13] on button "Close gallery" at bounding box center [1350, 17] width 36 height 34
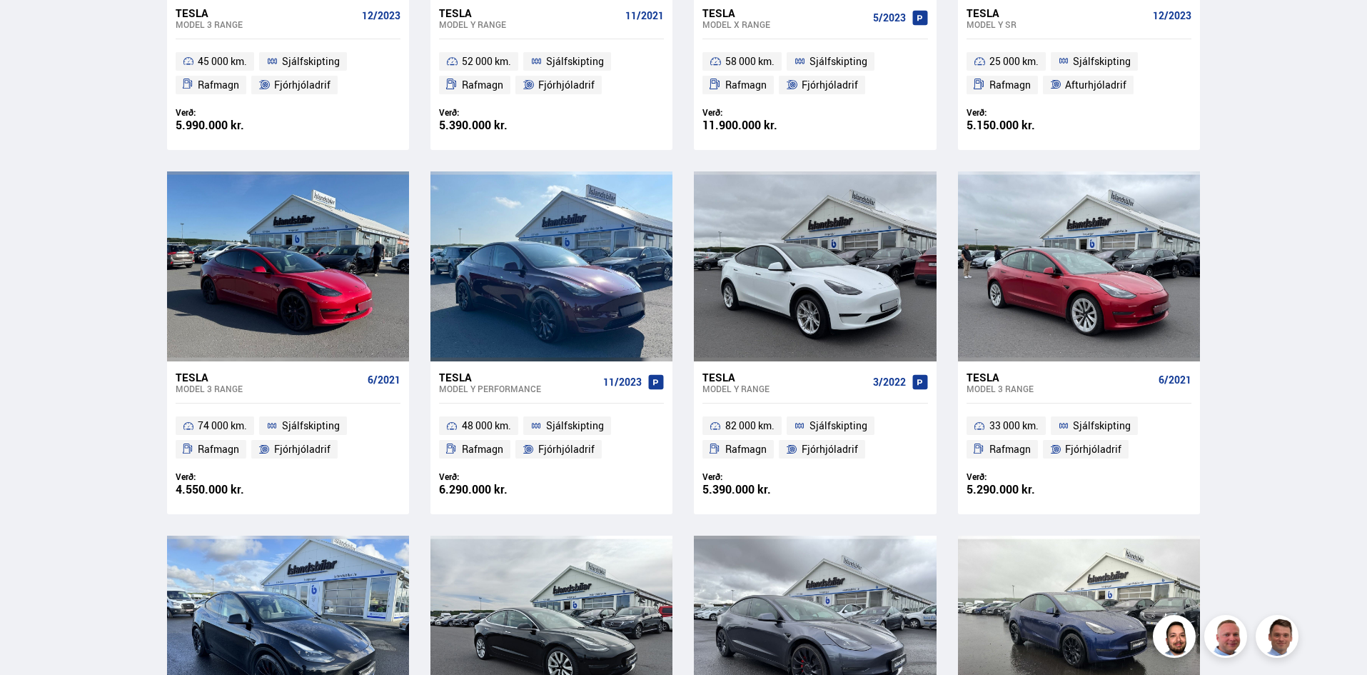
scroll to position [867, 0]
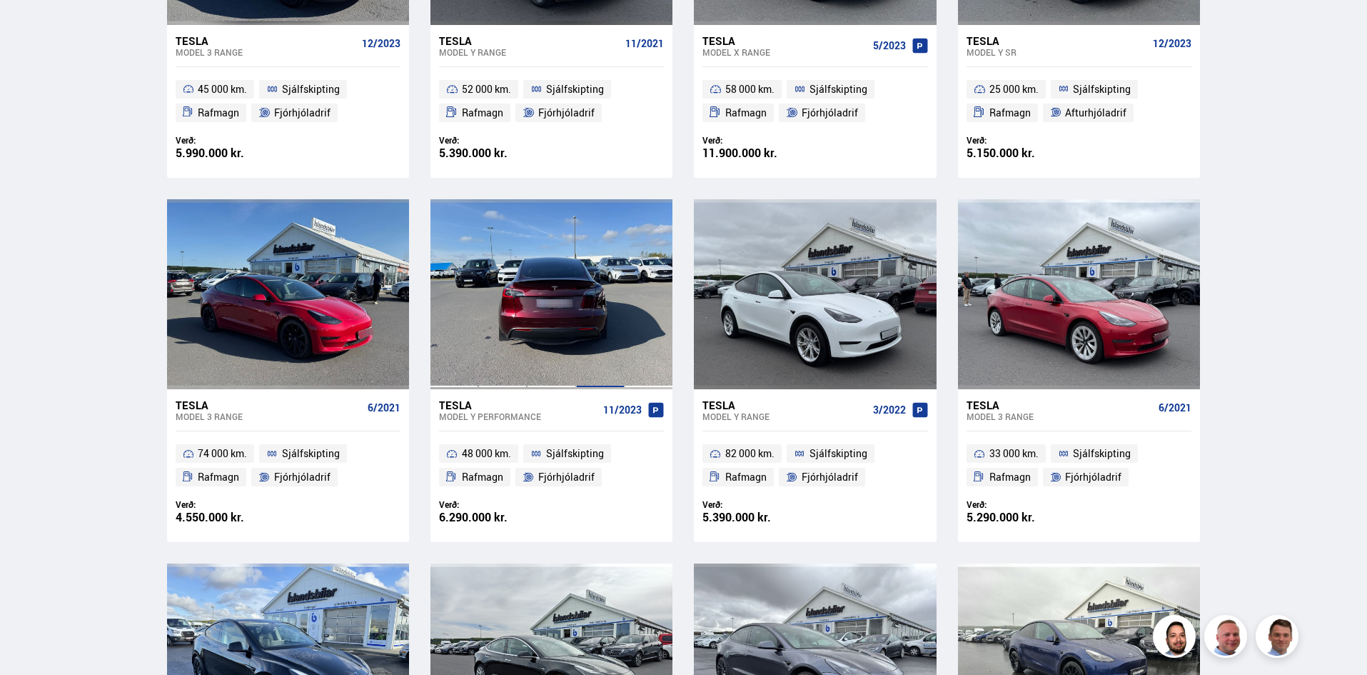
click at [578, 293] on div at bounding box center [600, 294] width 49 height 190
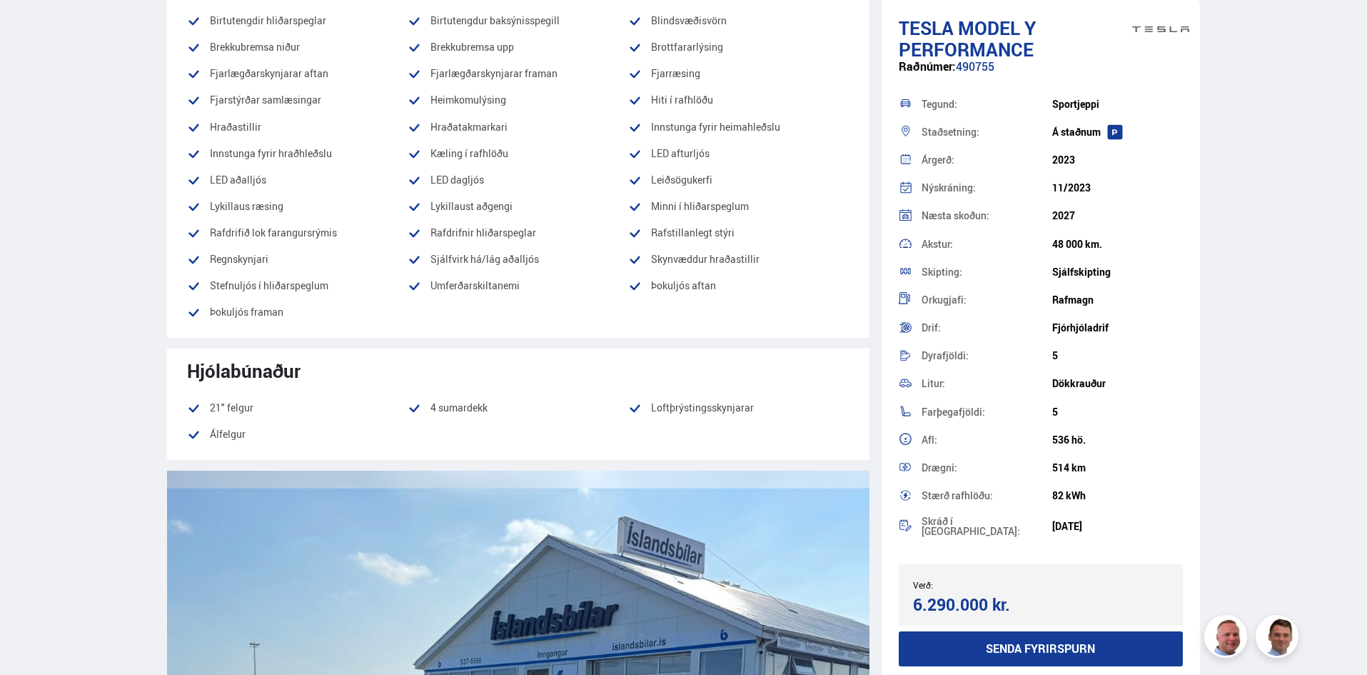
scroll to position [1571, 0]
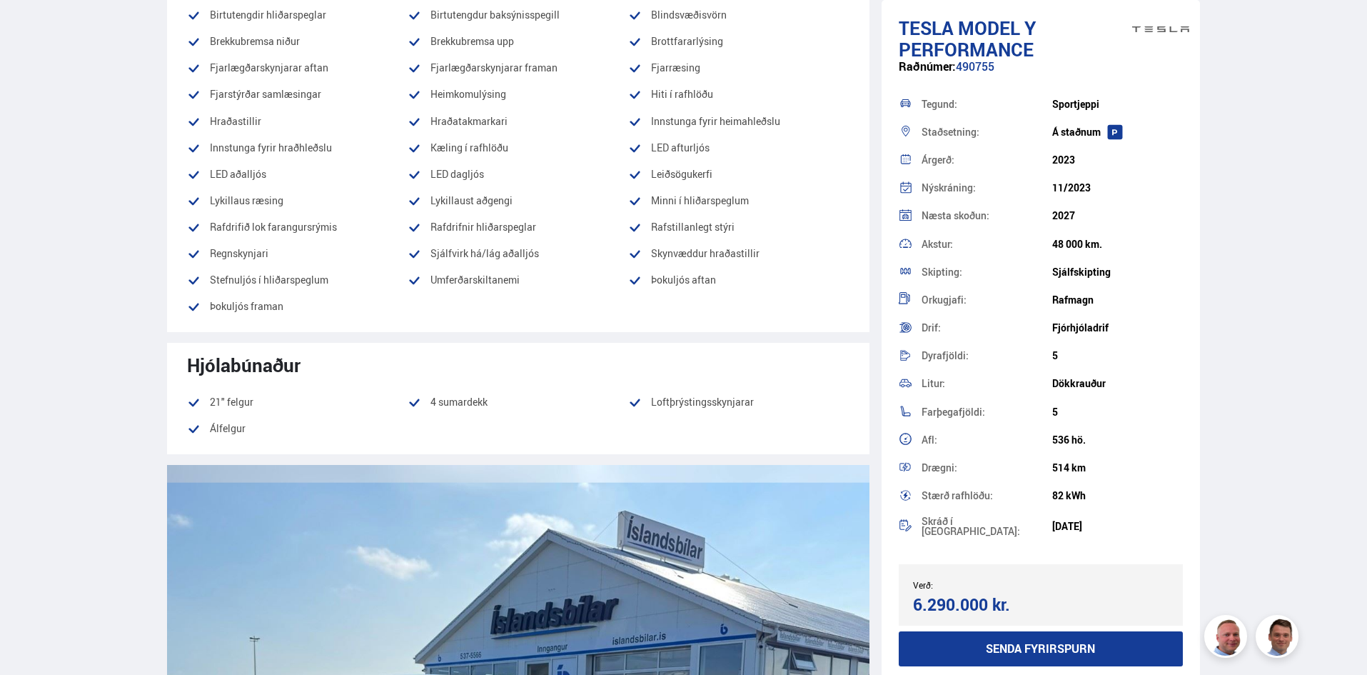
drag, startPoint x: 436, startPoint y: 412, endPoint x: 414, endPoint y: 414, distance: 22.2
click at [420, 410] on ul "21" felgur 4 sumardekk Loftþrýstingsskynjarar [GEOGRAPHIC_DATA]" at bounding box center [518, 415] width 663 height 44
click at [517, 408] on li "4 sumardekk" at bounding box center [518, 401] width 221 height 17
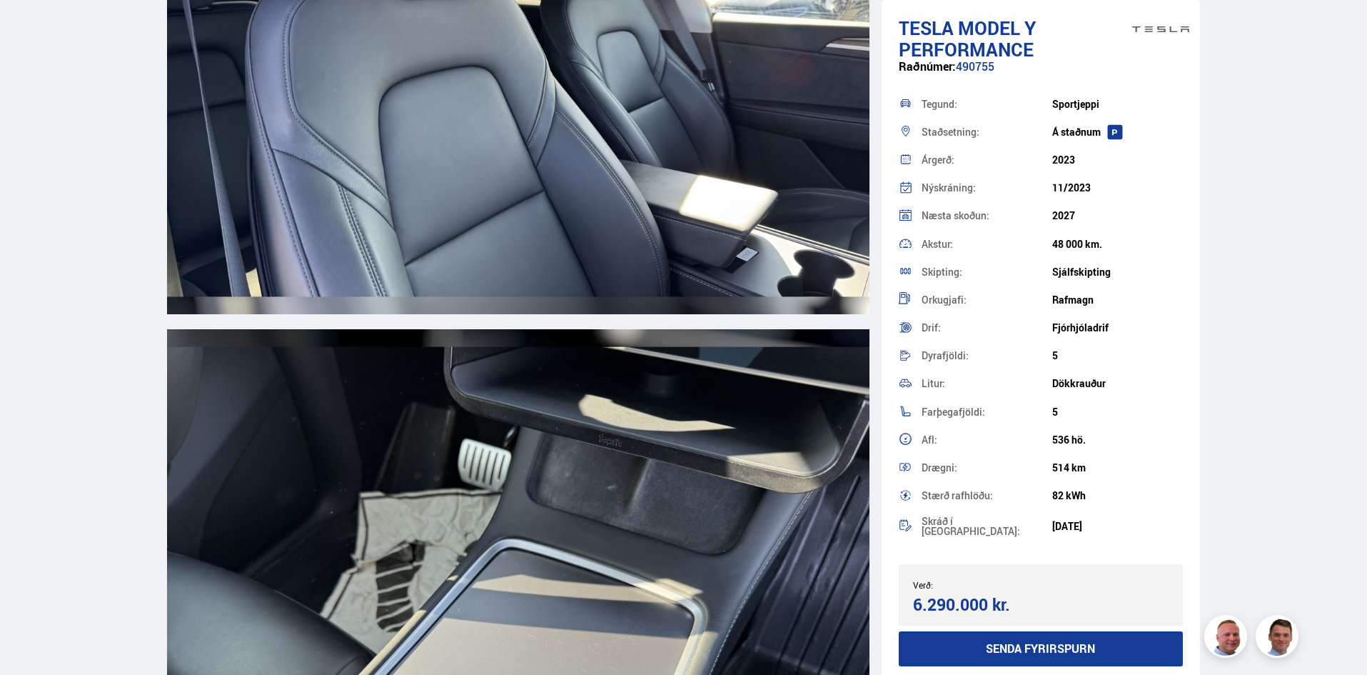
scroll to position [11068, 0]
